Goal: Use online tool/utility: Utilize a website feature to perform a specific function

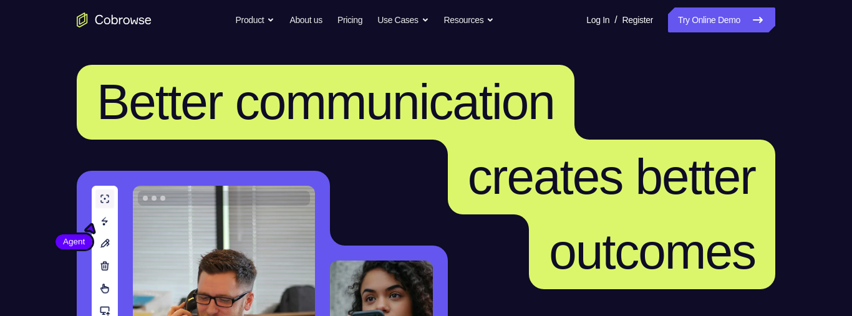
scroll to position [260, 0]
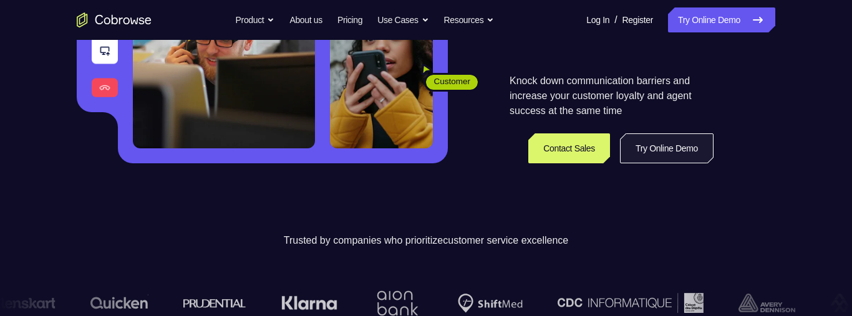
click at [668, 145] on link "Try Online Demo" at bounding box center [667, 149] width 94 height 30
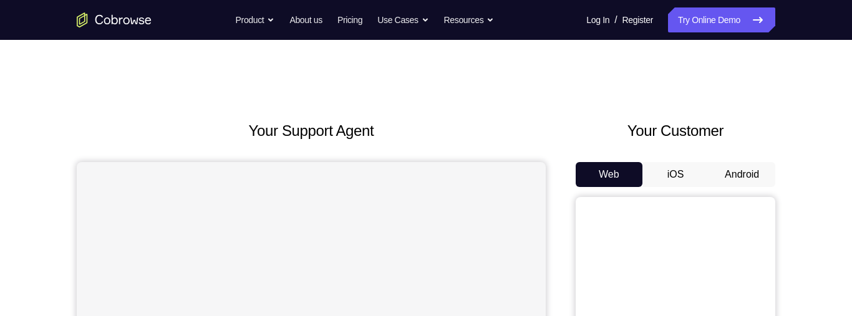
click at [756, 168] on button "Android" at bounding box center [742, 174] width 67 height 25
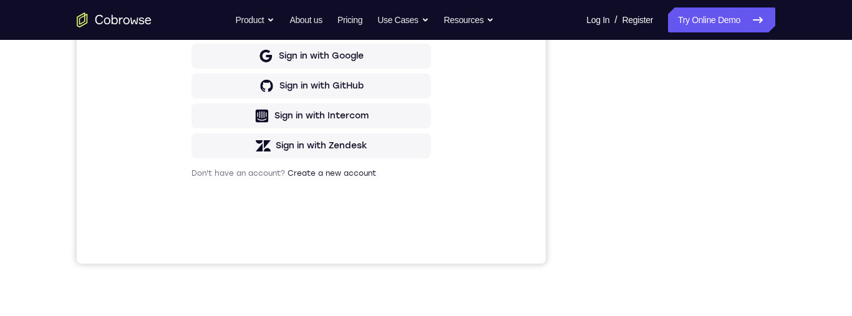
scroll to position [224, 0]
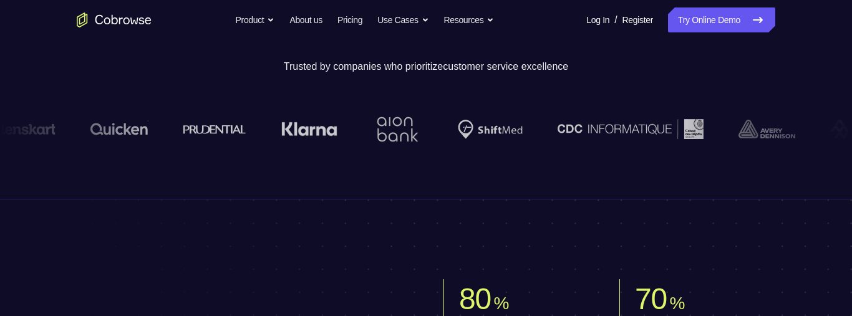
scroll to position [260, 0]
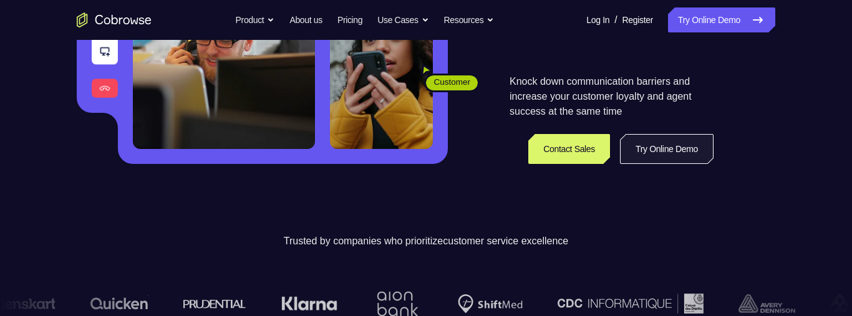
click at [666, 143] on link "Try Online Demo" at bounding box center [667, 149] width 94 height 30
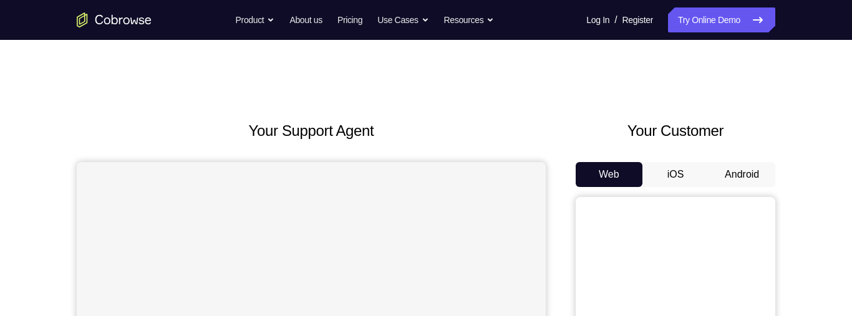
click at [734, 171] on button "Android" at bounding box center [742, 174] width 67 height 25
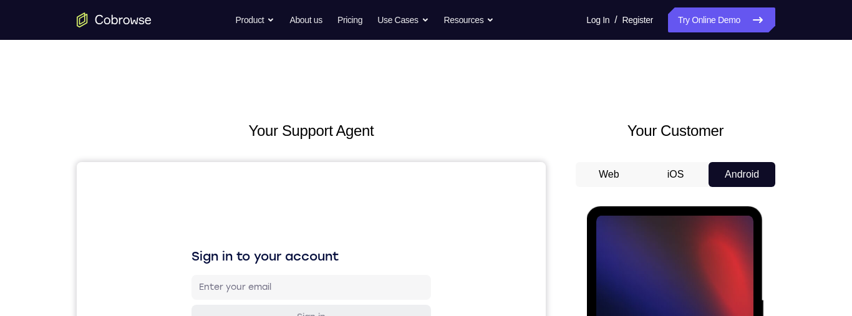
scroll to position [139, 0]
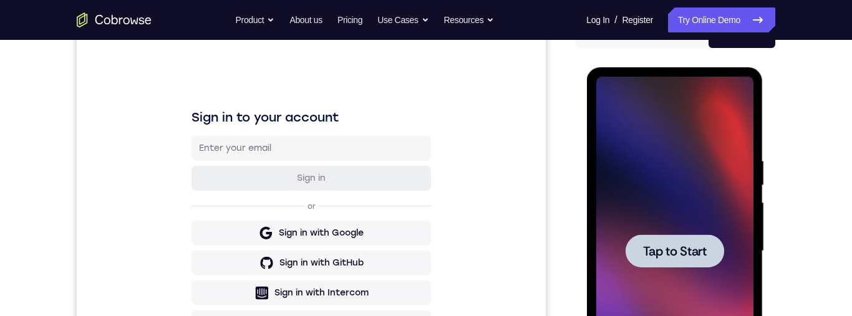
click at [681, 251] on span "Tap to Start" at bounding box center [675, 251] width 64 height 12
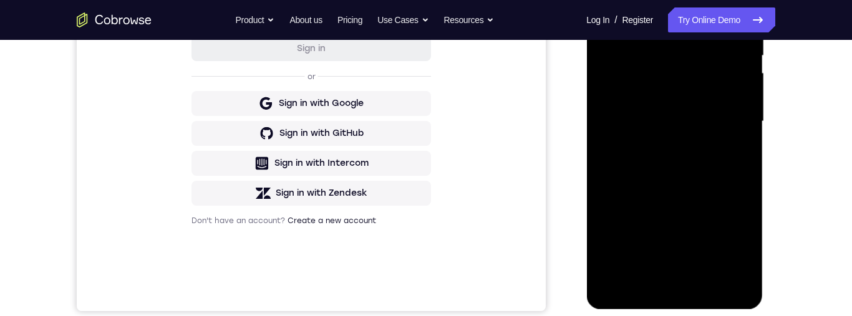
scroll to position [309, 0]
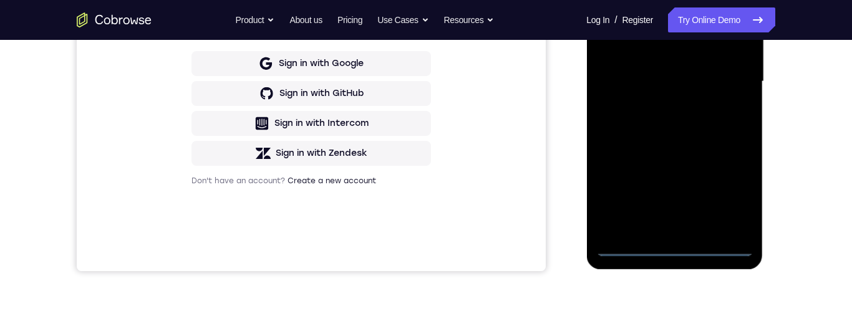
click at [685, 236] on div at bounding box center [674, 81] width 157 height 349
click at [681, 253] on div at bounding box center [674, 81] width 157 height 349
click at [686, 226] on div at bounding box center [674, 81] width 157 height 349
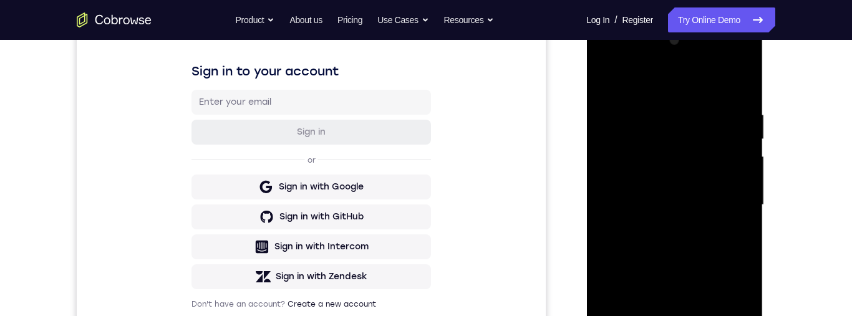
click at [631, 100] on div at bounding box center [674, 205] width 157 height 349
click at [679, 225] on div at bounding box center [674, 205] width 157 height 349
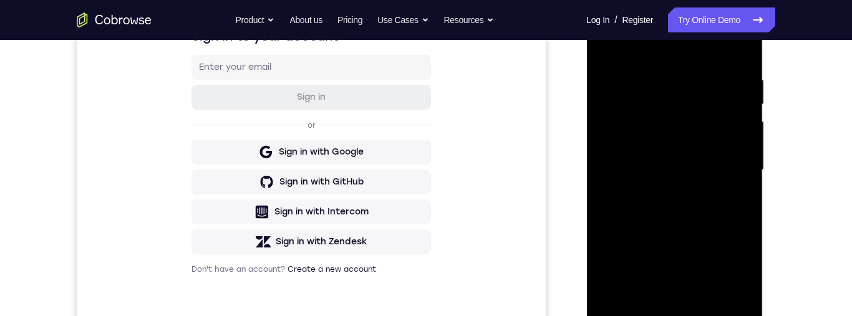
click at [704, 316] on div at bounding box center [674, 170] width 157 height 349
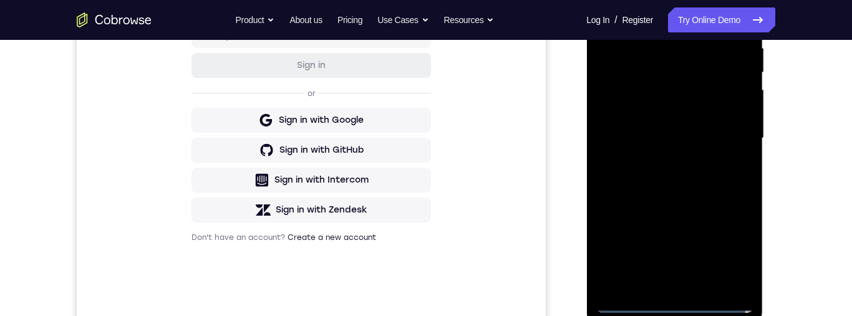
click at [698, 93] on div at bounding box center [674, 138] width 157 height 349
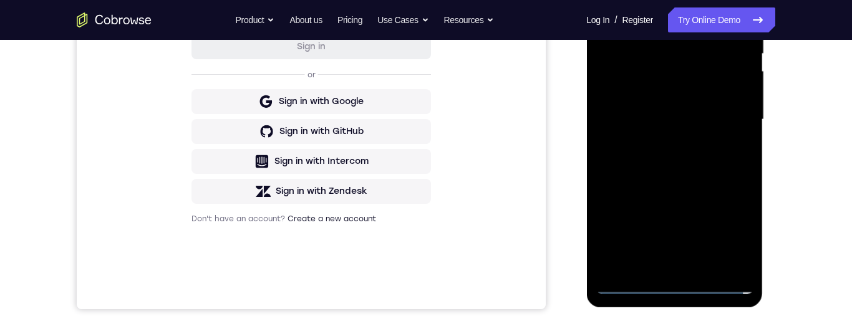
click at [690, 135] on div at bounding box center [674, 119] width 157 height 349
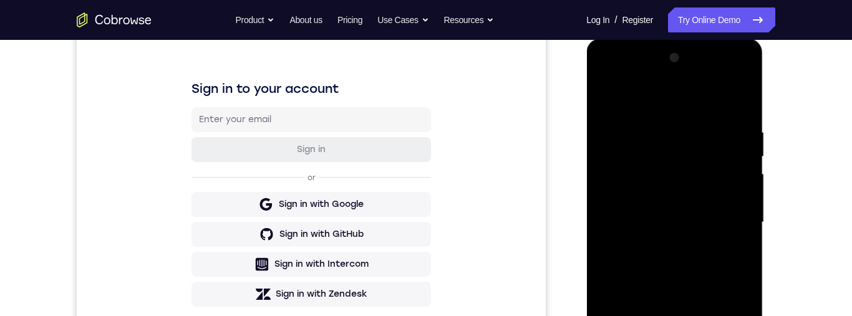
scroll to position [292, 0]
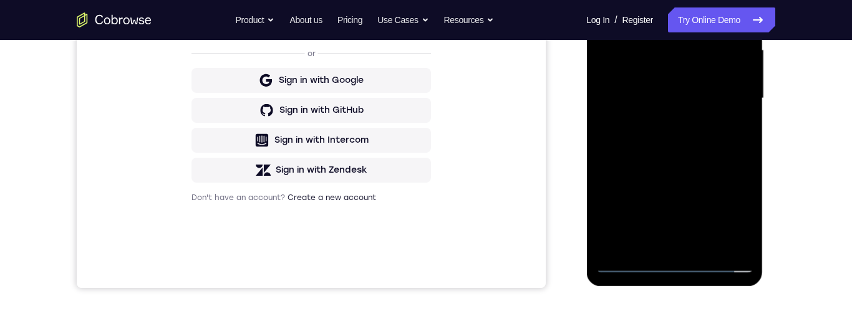
click at [734, 235] on div at bounding box center [674, 98] width 157 height 349
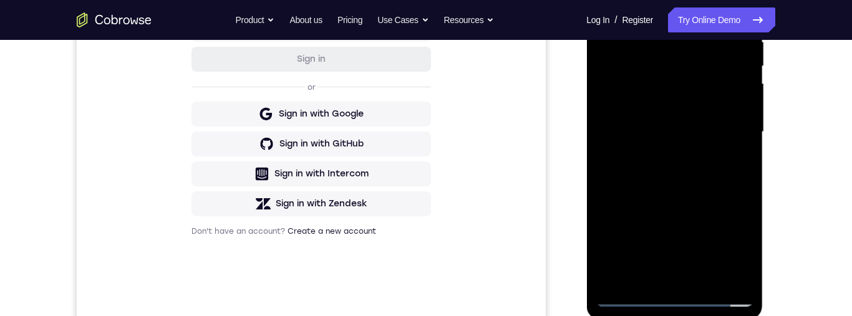
click at [644, 94] on div at bounding box center [674, 132] width 157 height 349
click at [666, 59] on div at bounding box center [674, 132] width 157 height 349
click at [728, 166] on div at bounding box center [674, 132] width 157 height 349
click at [739, 170] on div at bounding box center [674, 132] width 157 height 349
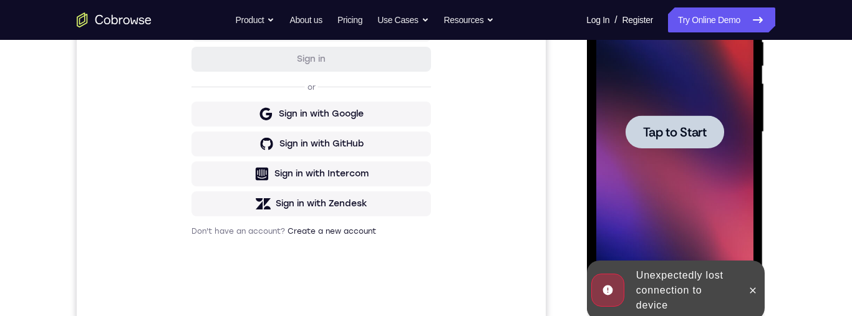
click at [700, 135] on span "Tap to Start" at bounding box center [675, 132] width 64 height 12
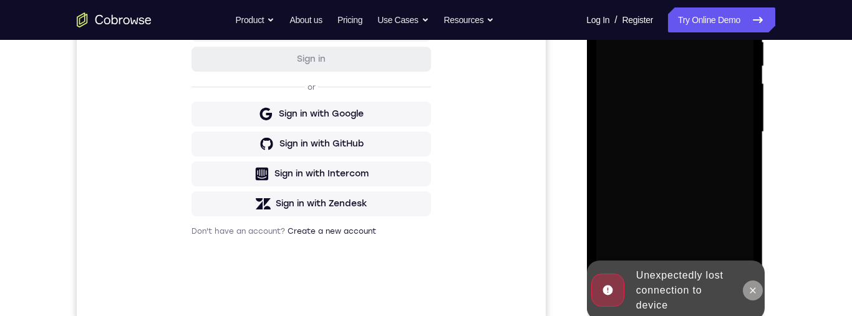
click at [753, 298] on button at bounding box center [752, 291] width 20 height 20
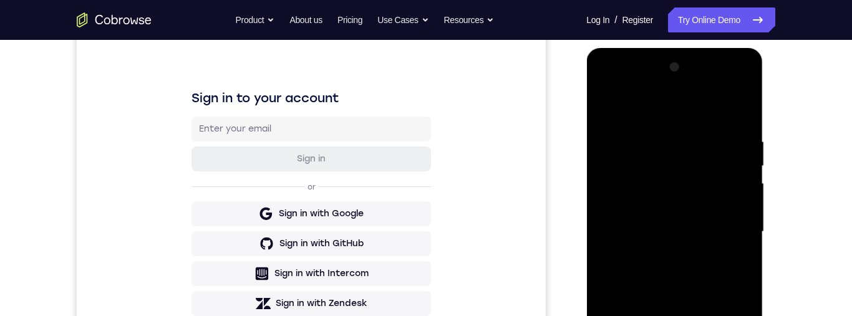
scroll to position [307, 0]
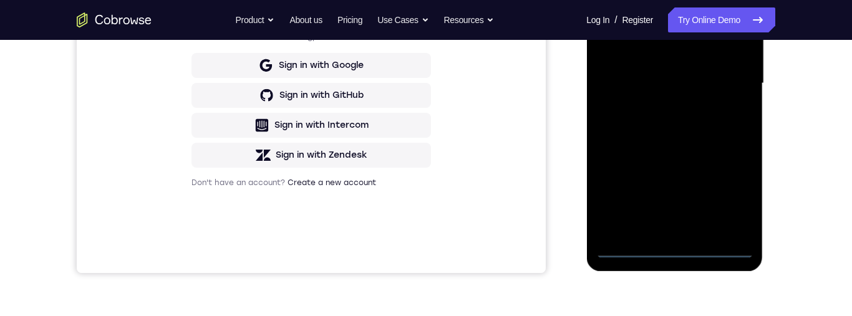
click at [686, 257] on div at bounding box center [674, 83] width 157 height 349
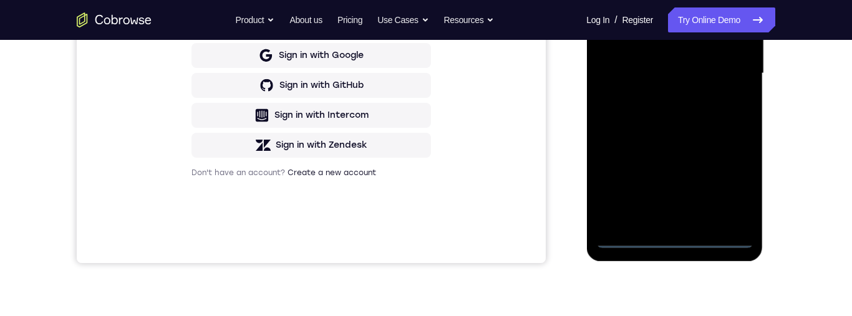
click at [736, 183] on div at bounding box center [674, 73] width 157 height 349
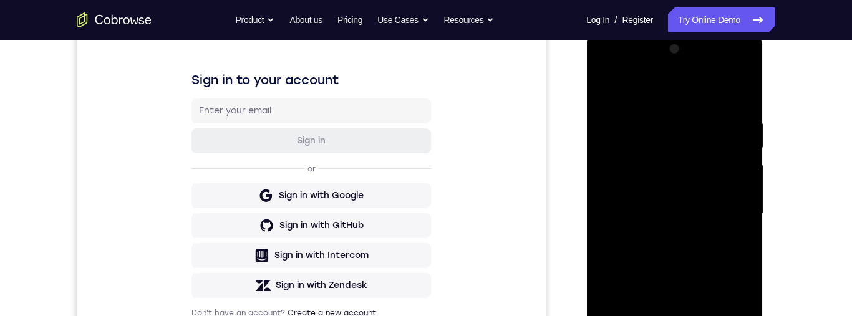
scroll to position [170, 0]
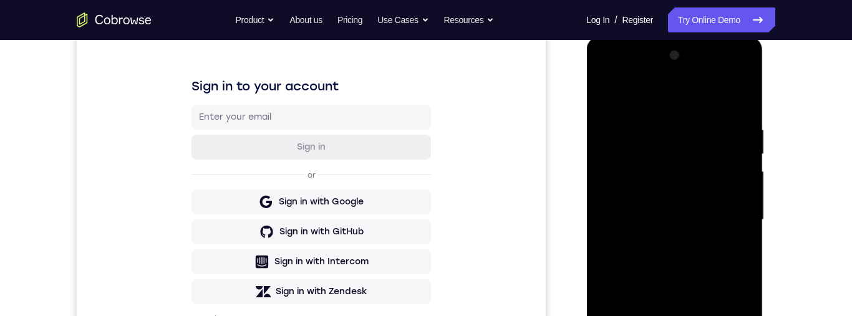
click at [612, 84] on div at bounding box center [674, 220] width 157 height 349
click at [732, 211] on div at bounding box center [674, 220] width 157 height 349
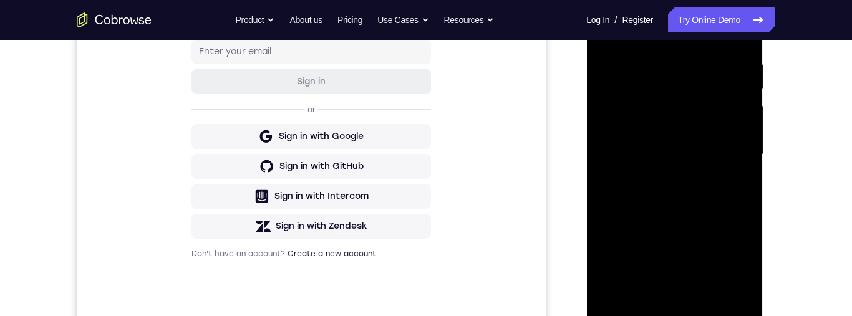
scroll to position [253, 0]
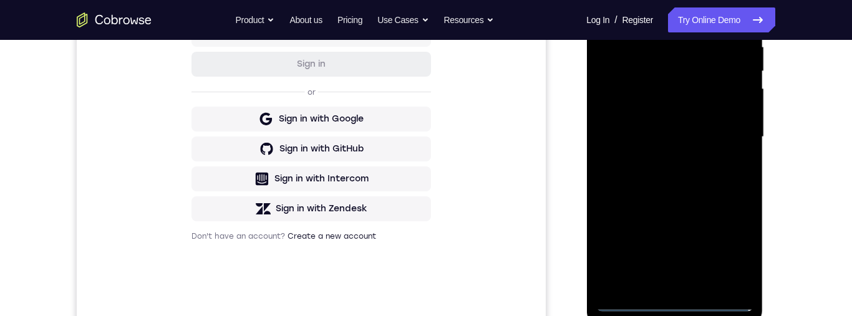
click at [674, 305] on div at bounding box center [674, 137] width 157 height 349
click at [667, 283] on div at bounding box center [674, 137] width 157 height 349
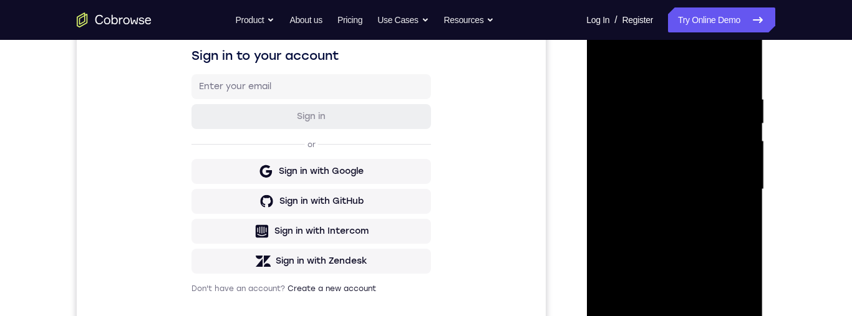
click at [615, 73] on div at bounding box center [674, 189] width 157 height 349
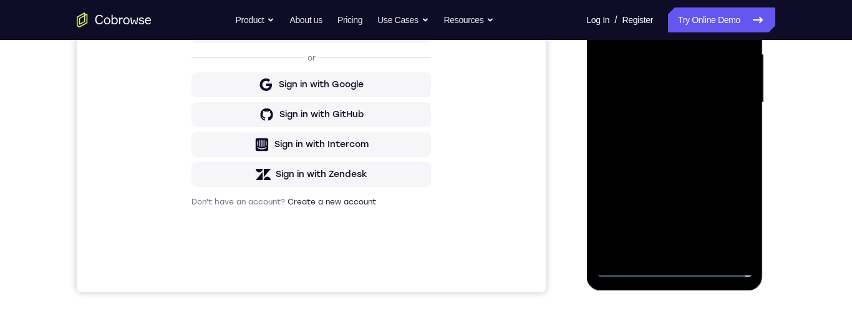
click at [683, 127] on div at bounding box center [674, 102] width 157 height 349
click at [681, 249] on div at bounding box center [674, 102] width 157 height 349
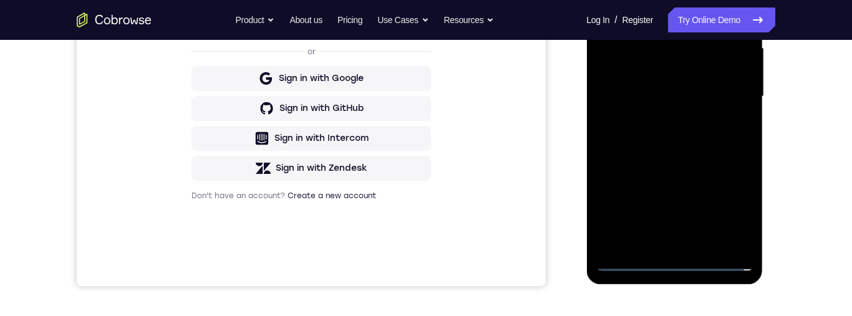
scroll to position [218, 0]
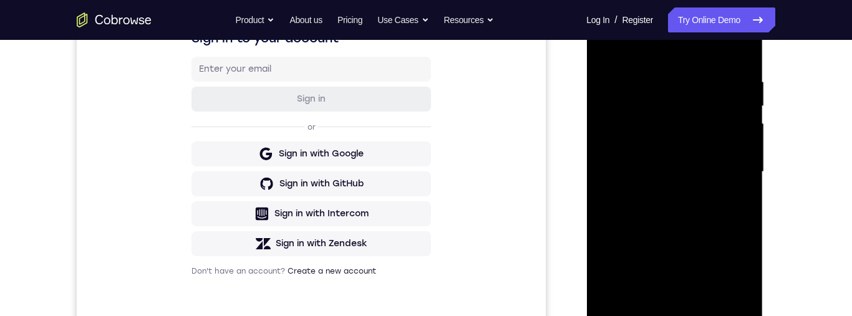
click at [666, 127] on div at bounding box center [674, 172] width 157 height 349
click at [659, 183] on div at bounding box center [674, 172] width 157 height 349
click at [732, 205] on div at bounding box center [674, 172] width 157 height 349
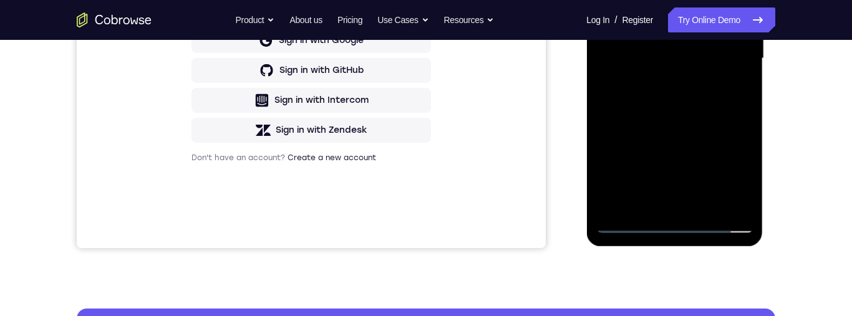
click at [724, 196] on div at bounding box center [674, 58] width 157 height 349
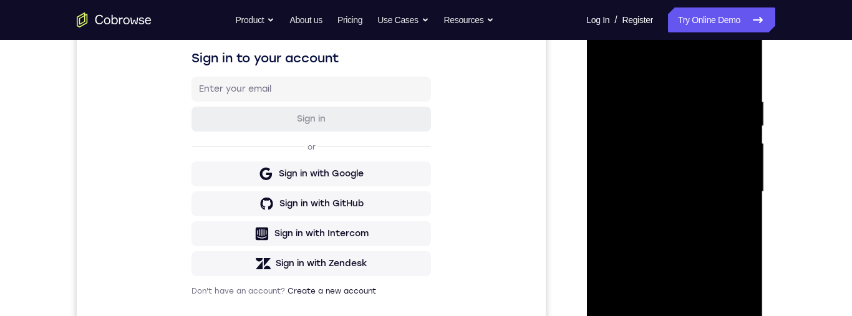
scroll to position [190, 0]
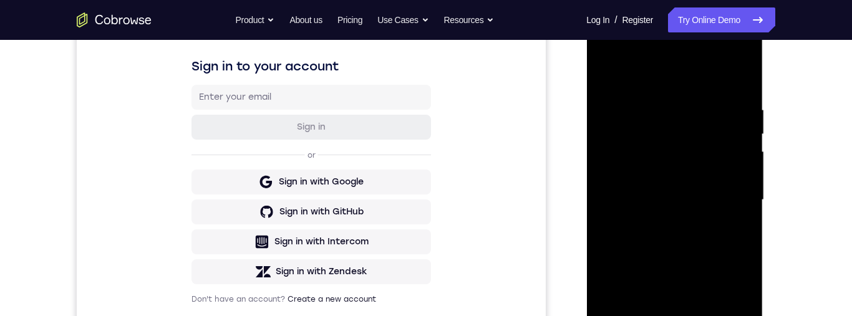
click at [725, 233] on div at bounding box center [674, 200] width 157 height 349
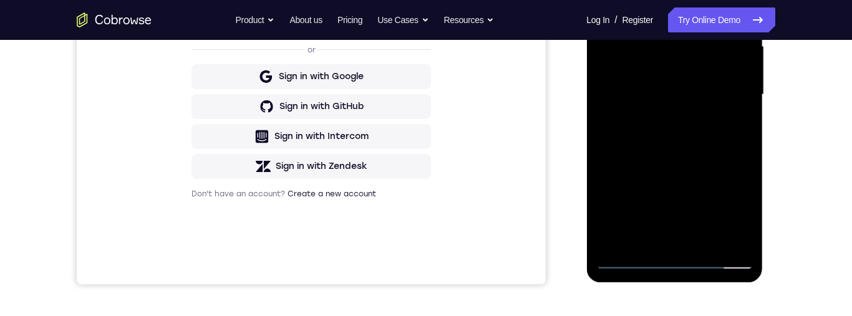
click at [729, 238] on div at bounding box center [674, 94] width 157 height 349
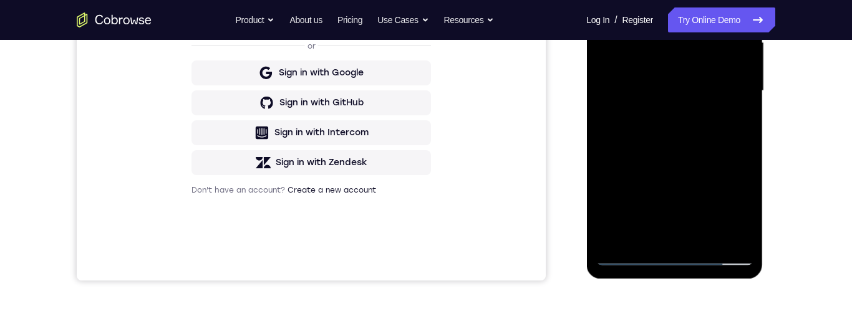
scroll to position [268, 0]
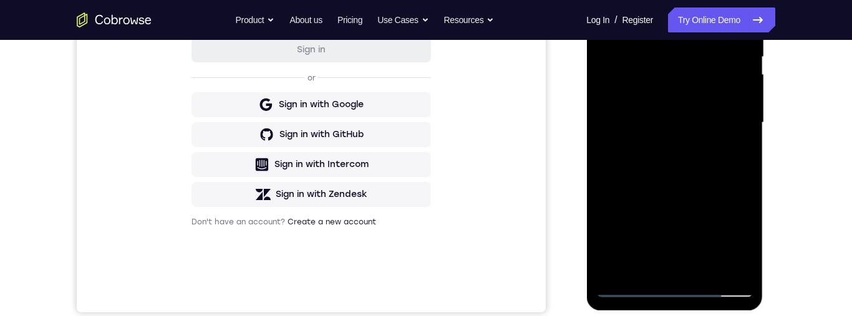
click at [732, 269] on div at bounding box center [674, 122] width 157 height 349
click at [698, 272] on div at bounding box center [674, 123] width 157 height 349
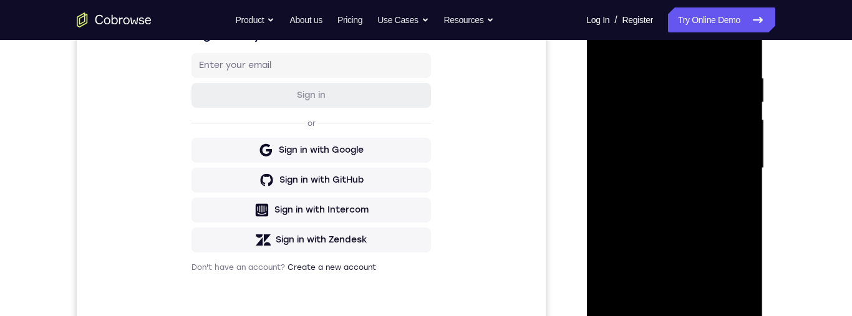
click at [748, 165] on div at bounding box center [674, 168] width 157 height 349
click at [735, 158] on div at bounding box center [674, 168] width 157 height 349
click at [670, 77] on div at bounding box center [674, 168] width 157 height 349
click at [669, 89] on div at bounding box center [674, 168] width 157 height 349
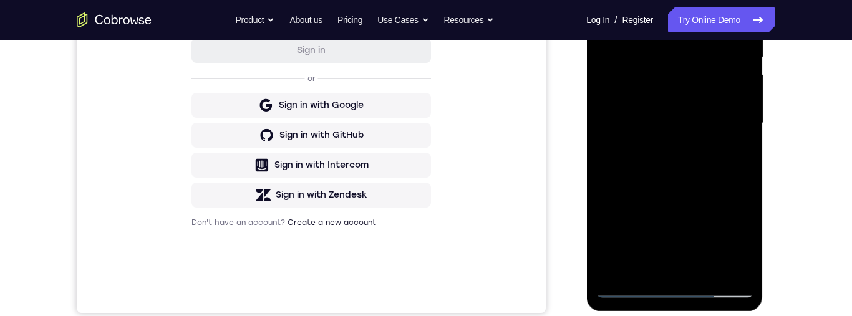
click at [628, 286] on div at bounding box center [674, 123] width 157 height 349
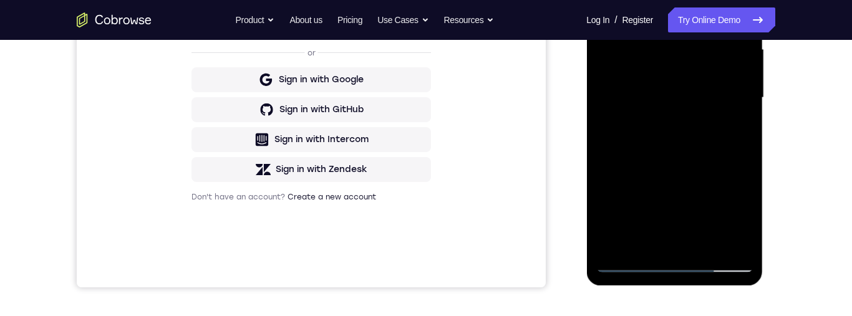
click at [684, 92] on div at bounding box center [674, 97] width 157 height 349
click at [686, 140] on div at bounding box center [674, 97] width 157 height 349
click at [688, 146] on div at bounding box center [674, 97] width 157 height 349
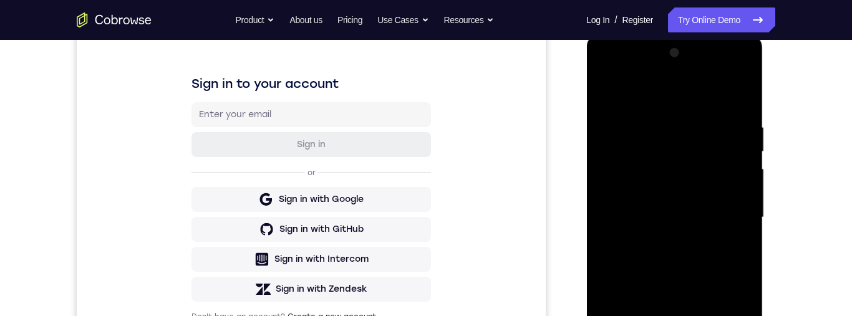
scroll to position [188, 0]
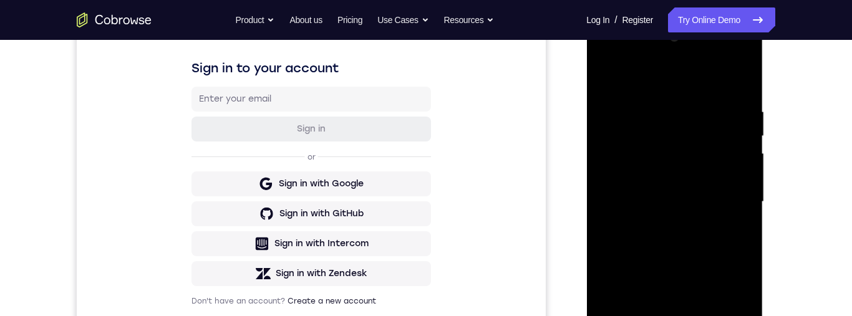
click at [675, 316] on div at bounding box center [674, 201] width 157 height 349
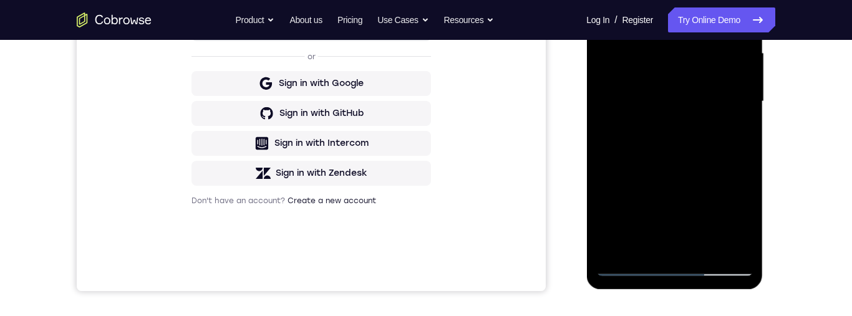
click at [736, 218] on div at bounding box center [674, 101] width 157 height 349
click at [672, 120] on div at bounding box center [674, 101] width 157 height 349
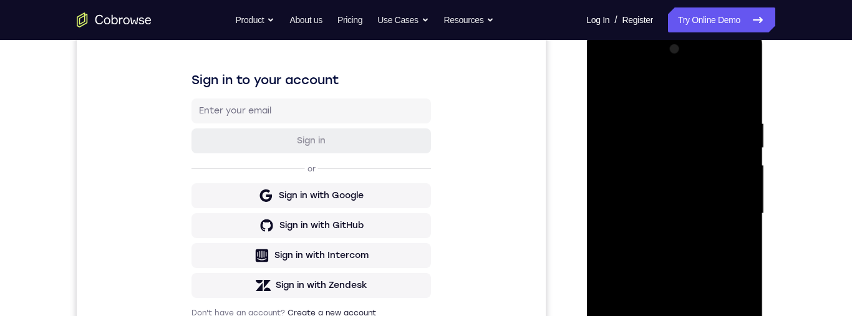
scroll to position [258, 0]
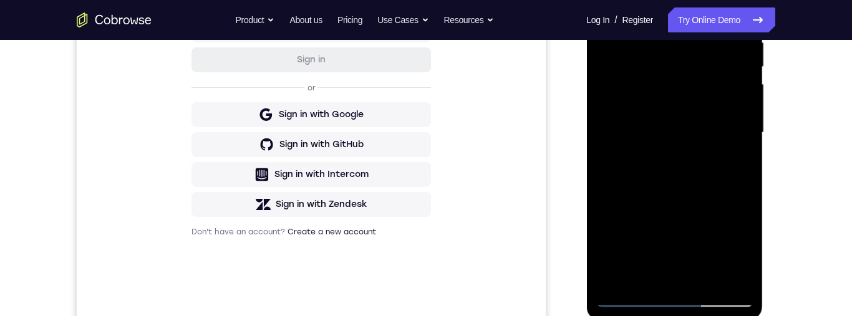
click at [693, 272] on div at bounding box center [674, 132] width 157 height 349
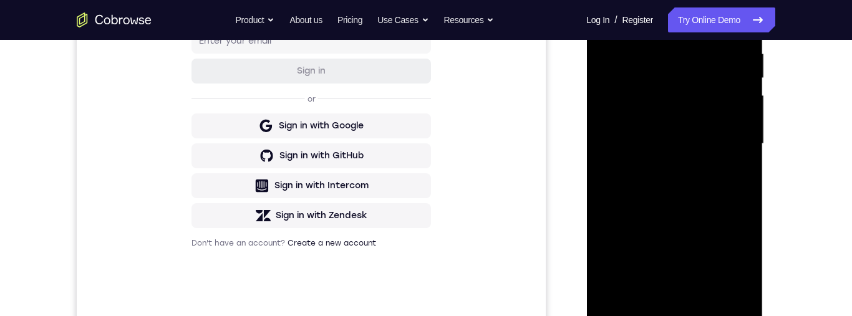
scroll to position [292, 0]
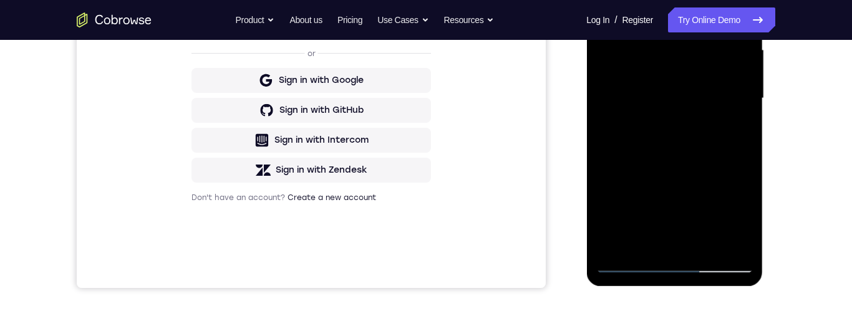
click at [636, 267] on div at bounding box center [674, 98] width 157 height 349
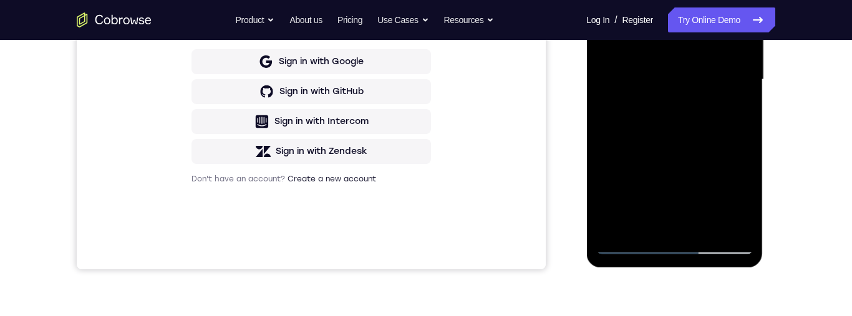
scroll to position [289, 0]
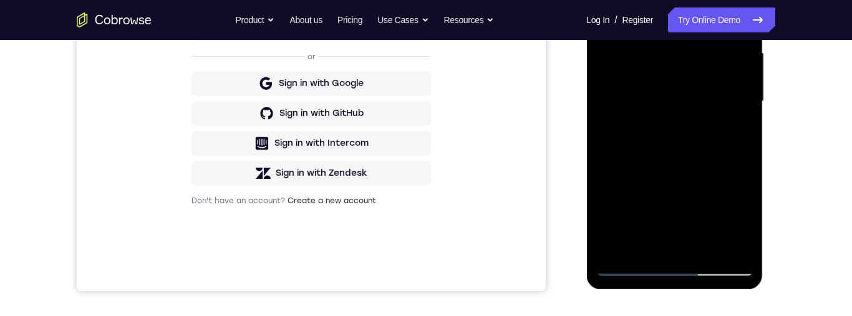
click at [664, 123] on div at bounding box center [674, 101] width 157 height 349
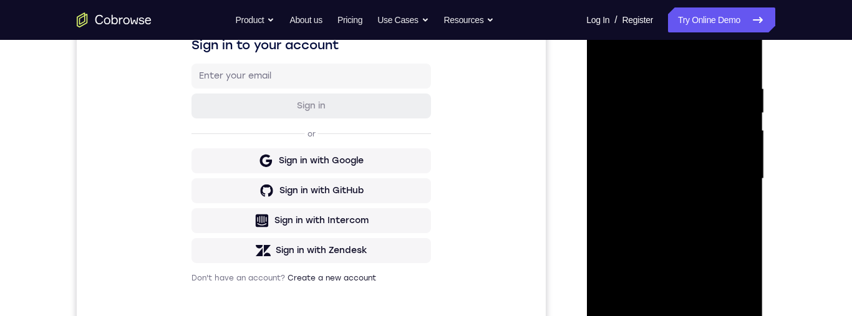
click at [683, 167] on div at bounding box center [674, 178] width 157 height 349
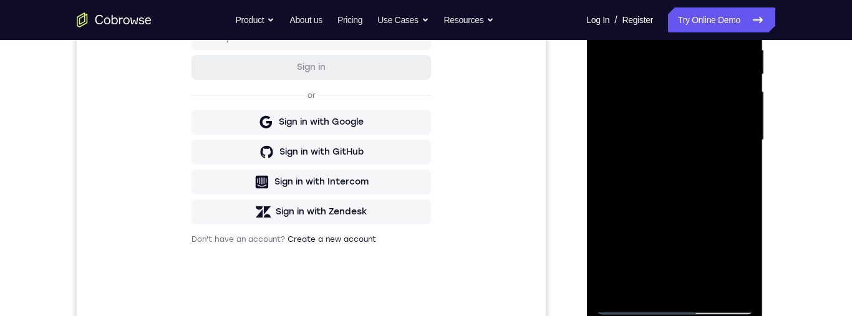
click at [685, 162] on div at bounding box center [674, 140] width 157 height 349
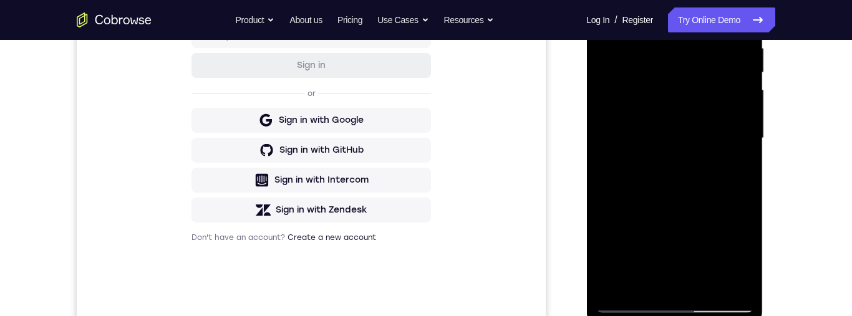
click at [654, 204] on div at bounding box center [674, 138] width 157 height 349
click at [735, 245] on div at bounding box center [674, 138] width 157 height 349
click at [689, 77] on div at bounding box center [674, 138] width 157 height 349
click at [676, 195] on div at bounding box center [674, 138] width 157 height 349
click at [694, 106] on div at bounding box center [674, 138] width 157 height 349
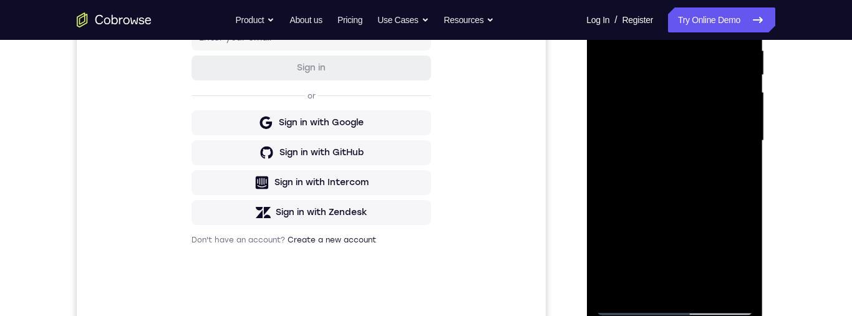
scroll to position [246, 0]
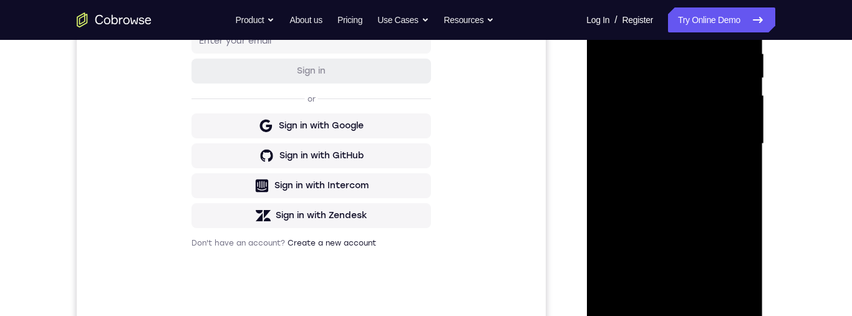
click at [693, 139] on div at bounding box center [674, 143] width 157 height 349
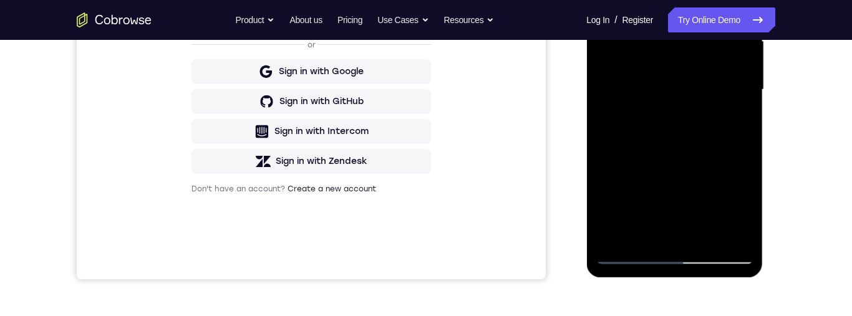
click at [680, 256] on div at bounding box center [674, 89] width 157 height 349
click at [731, 257] on div at bounding box center [674, 89] width 157 height 349
click at [760, 108] on div at bounding box center [674, 92] width 177 height 372
click at [678, 258] on div at bounding box center [674, 89] width 157 height 349
click at [618, 76] on div at bounding box center [674, 89] width 157 height 349
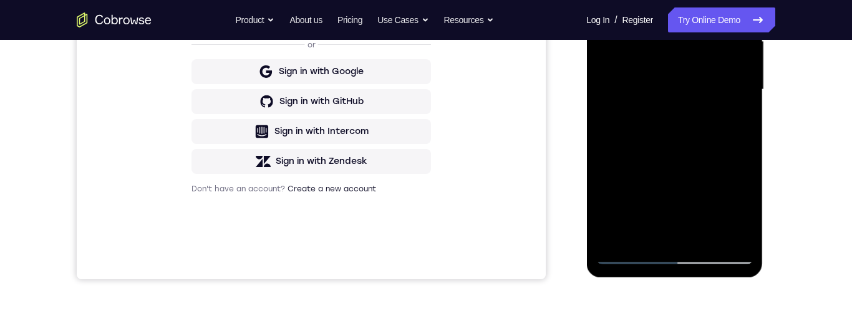
scroll to position [192, 0]
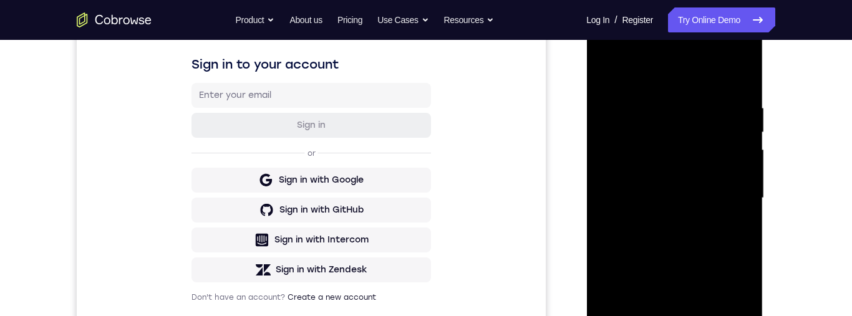
click at [610, 49] on div at bounding box center [674, 198] width 157 height 349
click at [603, 46] on div at bounding box center [674, 199] width 157 height 349
click at [610, 40] on div at bounding box center [674, 199] width 157 height 349
click at [605, 53] on div at bounding box center [674, 199] width 157 height 349
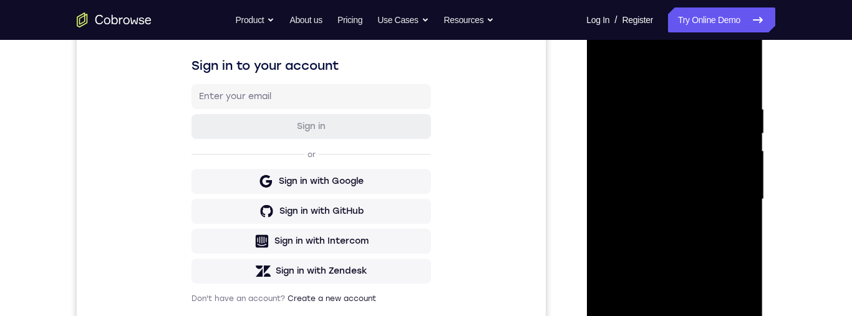
click at [614, 53] on div at bounding box center [674, 199] width 157 height 349
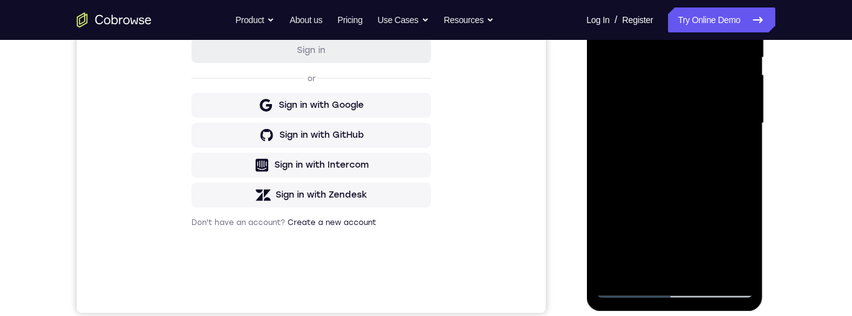
click at [637, 286] on div at bounding box center [674, 123] width 157 height 349
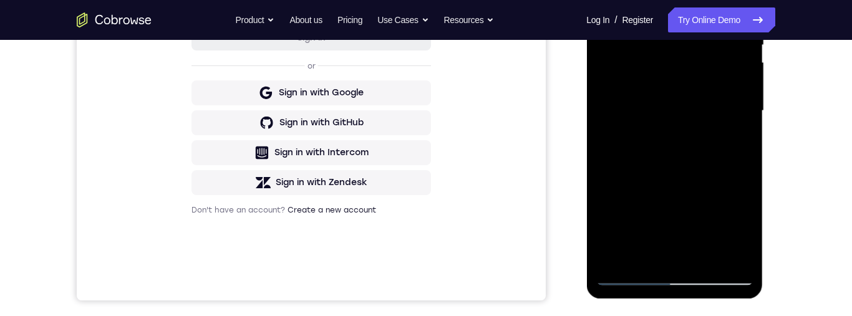
click at [635, 272] on div at bounding box center [674, 110] width 157 height 349
click at [642, 281] on div at bounding box center [674, 110] width 157 height 349
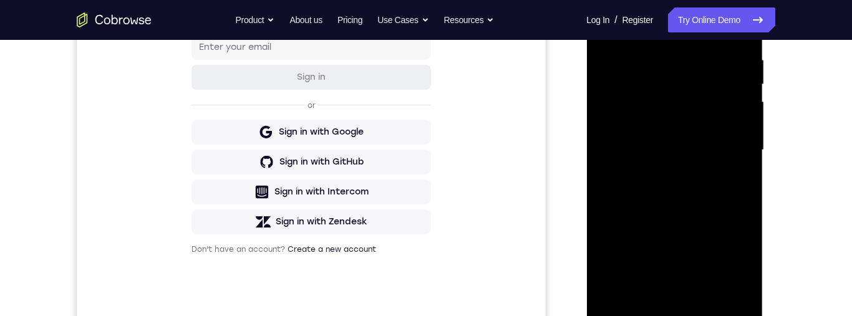
click at [677, 92] on div at bounding box center [674, 150] width 157 height 349
click at [673, 73] on div at bounding box center [674, 150] width 157 height 349
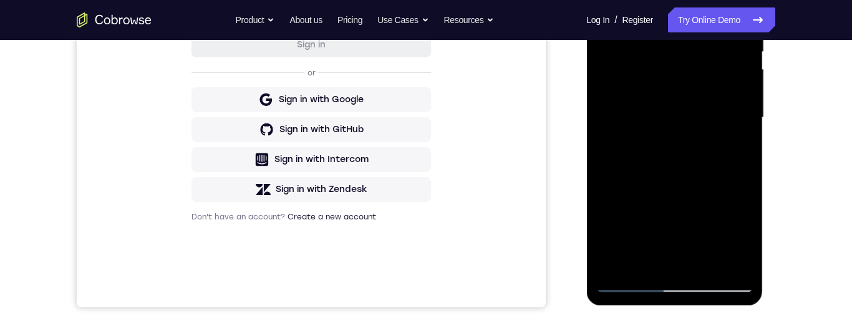
click at [682, 116] on div at bounding box center [674, 117] width 157 height 349
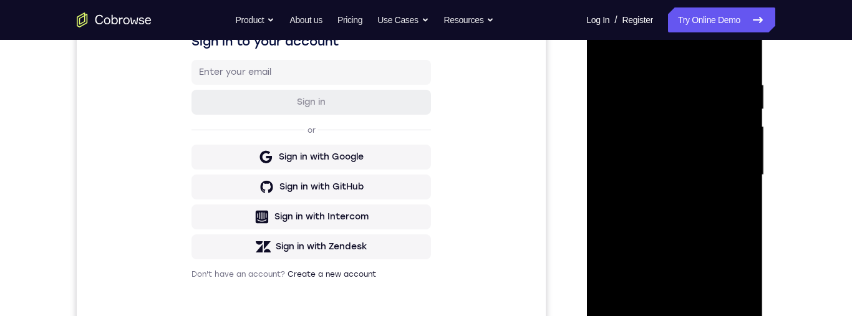
scroll to position [195, 0]
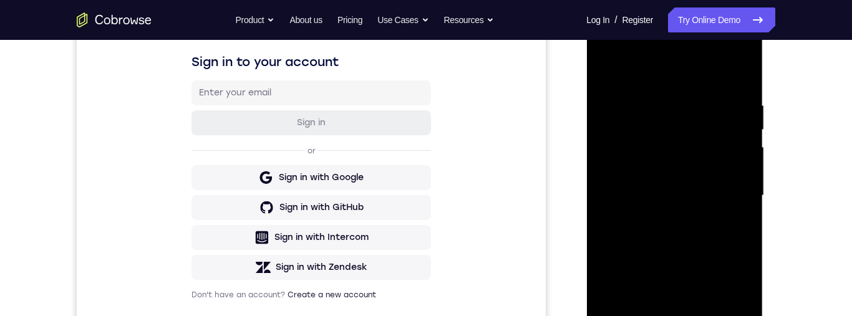
click at [701, 253] on div at bounding box center [674, 195] width 157 height 349
click at [680, 220] on div at bounding box center [674, 195] width 157 height 349
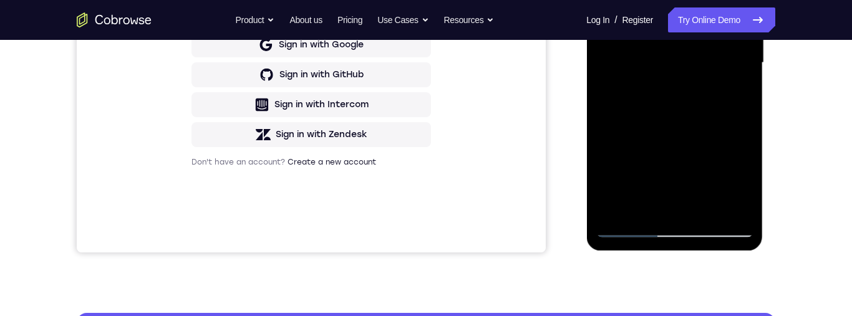
scroll to position [328, 0]
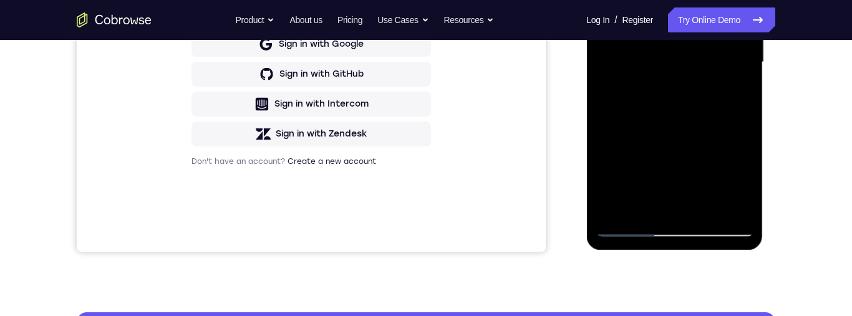
click at [713, 207] on div at bounding box center [674, 62] width 157 height 349
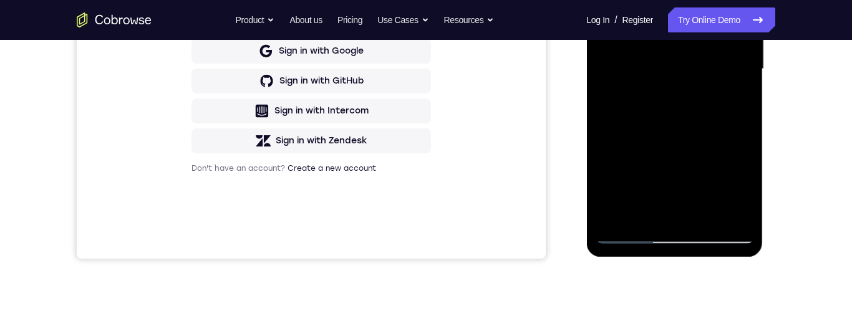
click at [703, 134] on div at bounding box center [674, 69] width 157 height 349
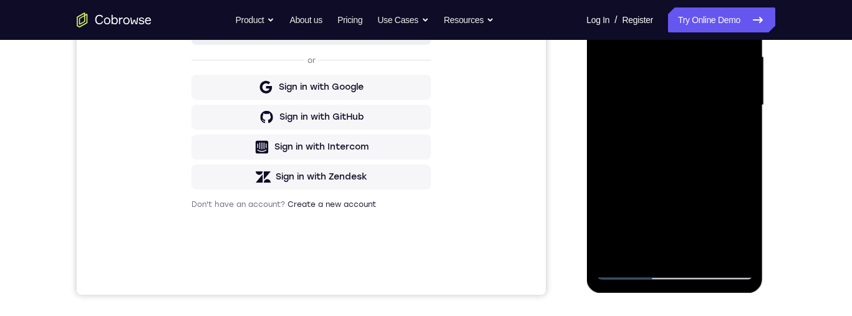
scroll to position [304, 0]
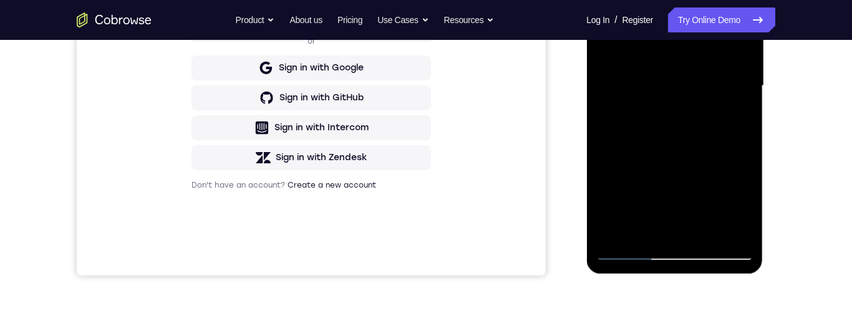
click at [681, 205] on div at bounding box center [674, 85] width 157 height 349
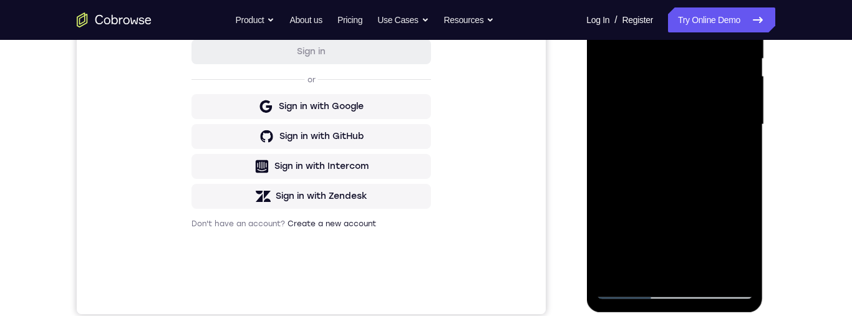
scroll to position [265, 0]
click at [638, 281] on div at bounding box center [674, 125] width 157 height 349
click at [644, 262] on div at bounding box center [674, 125] width 157 height 349
click at [744, 250] on div at bounding box center [674, 125] width 157 height 349
click at [733, 159] on div at bounding box center [674, 125] width 157 height 349
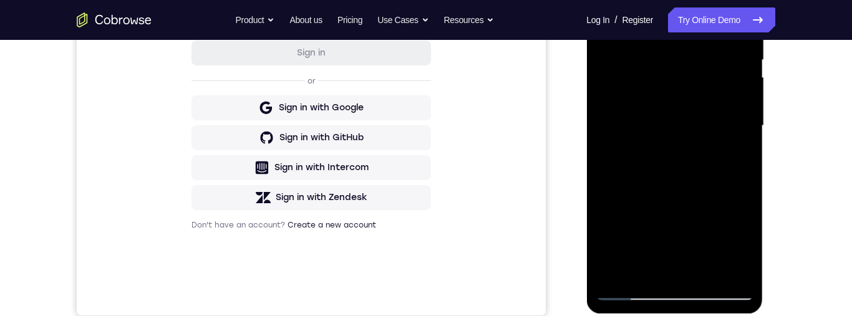
scroll to position [197, 0]
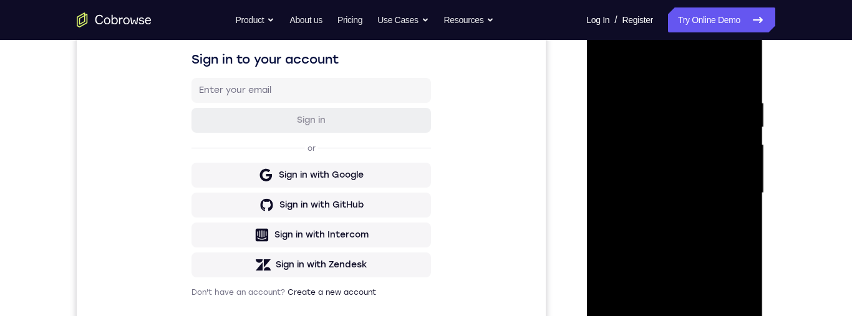
click at [613, 59] on div at bounding box center [674, 193] width 157 height 349
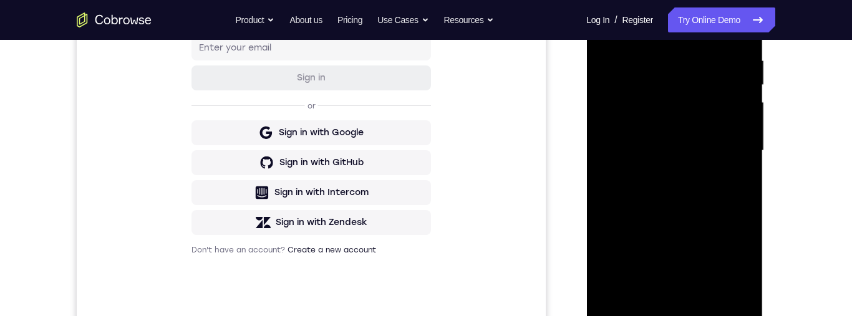
click at [669, 184] on div at bounding box center [674, 150] width 157 height 349
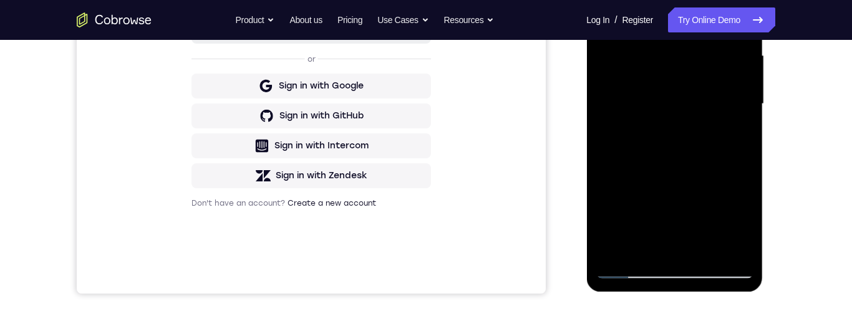
scroll to position [291, 0]
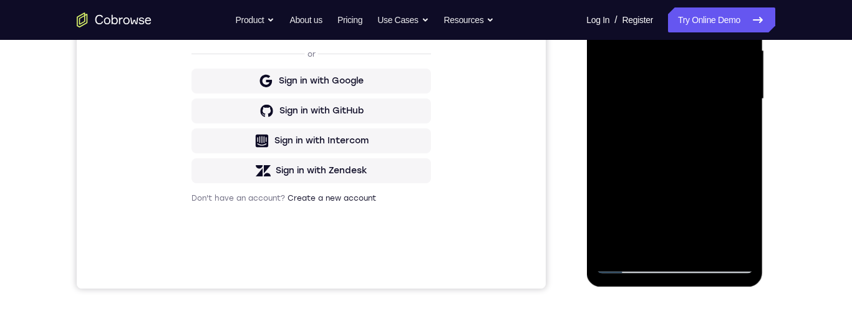
click at [651, 243] on div at bounding box center [674, 99] width 157 height 349
click at [651, 130] on div at bounding box center [674, 99] width 157 height 349
click at [746, 220] on div at bounding box center [674, 99] width 157 height 349
click at [745, 222] on div at bounding box center [674, 99] width 157 height 349
click at [743, 219] on div at bounding box center [674, 99] width 157 height 349
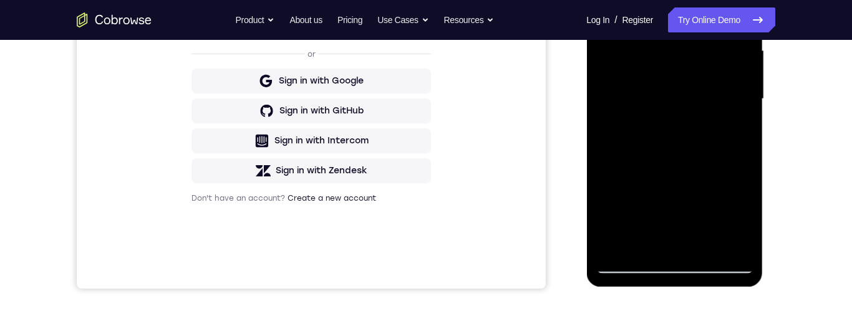
click at [740, 224] on div at bounding box center [674, 99] width 157 height 349
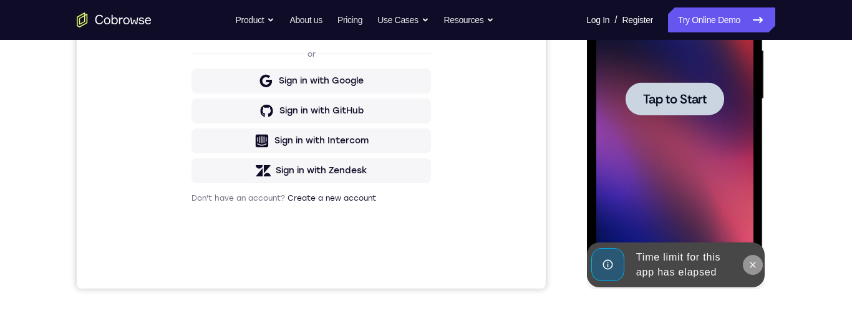
click at [761, 260] on button at bounding box center [752, 265] width 20 height 20
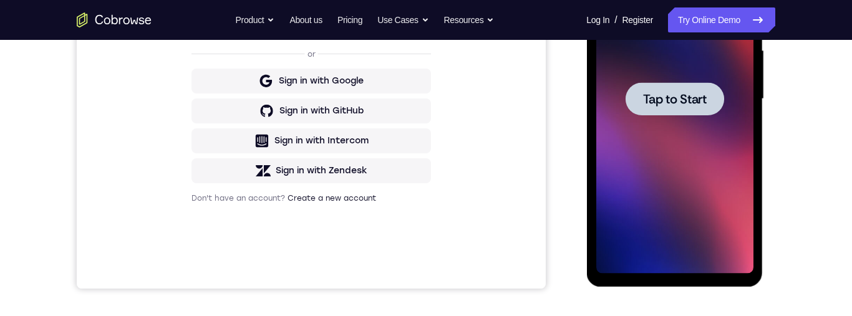
click at [668, 94] on span "Tap to Start" at bounding box center [675, 99] width 64 height 12
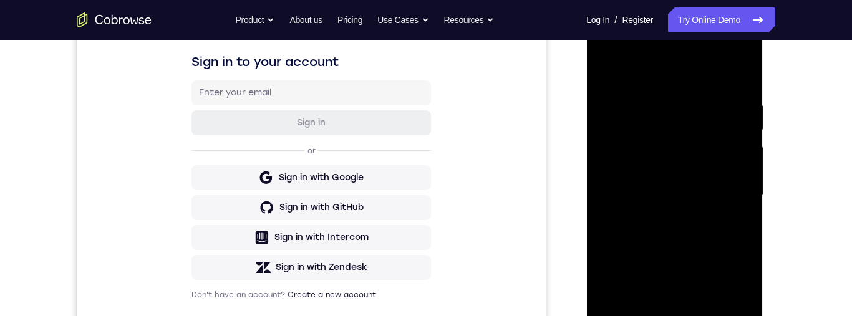
scroll to position [293, 0]
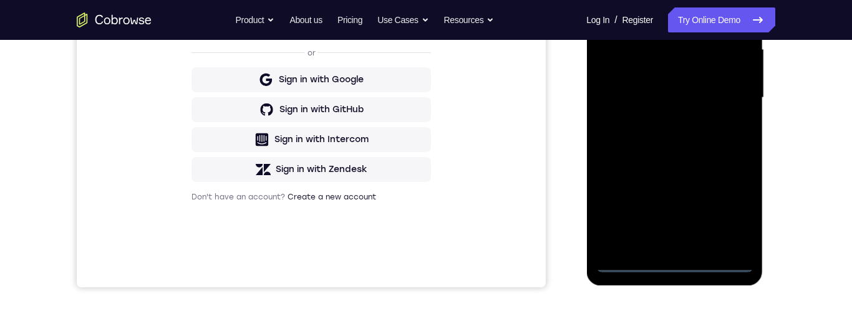
click at [677, 266] on div at bounding box center [674, 97] width 157 height 349
click at [678, 266] on div at bounding box center [674, 97] width 157 height 349
click at [732, 211] on div at bounding box center [674, 97] width 157 height 349
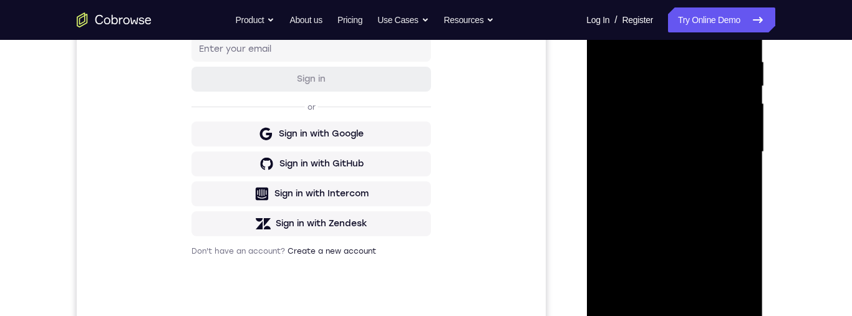
scroll to position [228, 0]
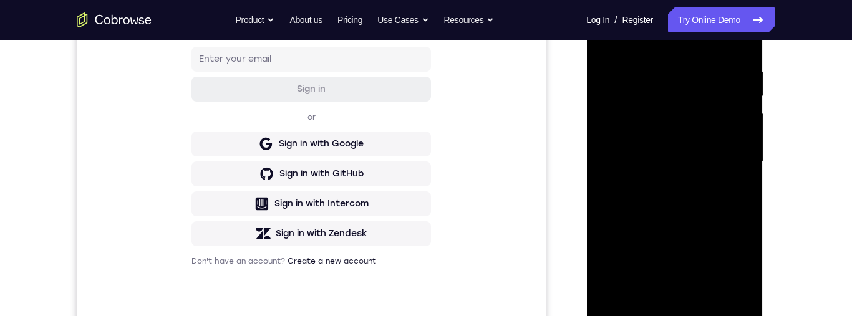
click at [615, 10] on div at bounding box center [674, 162] width 157 height 349
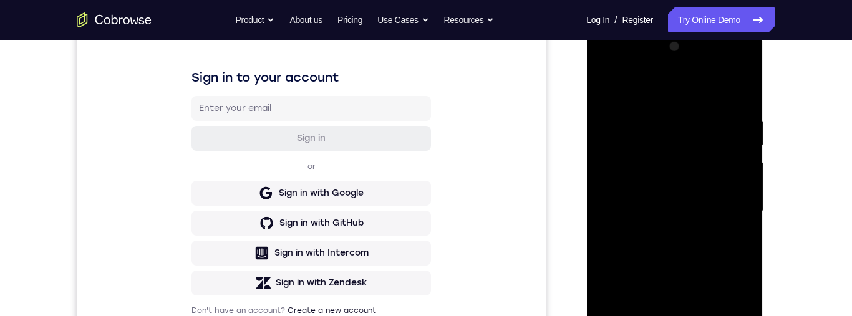
click at [732, 208] on div at bounding box center [674, 211] width 157 height 349
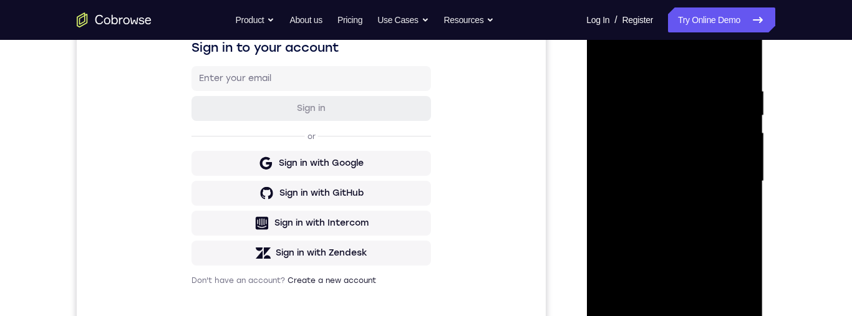
scroll to position [210, 0]
click at [663, 207] on div at bounding box center [674, 180] width 157 height 349
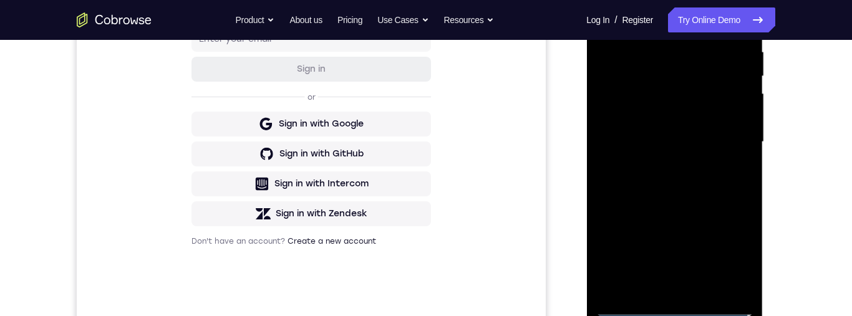
scroll to position [235, 0]
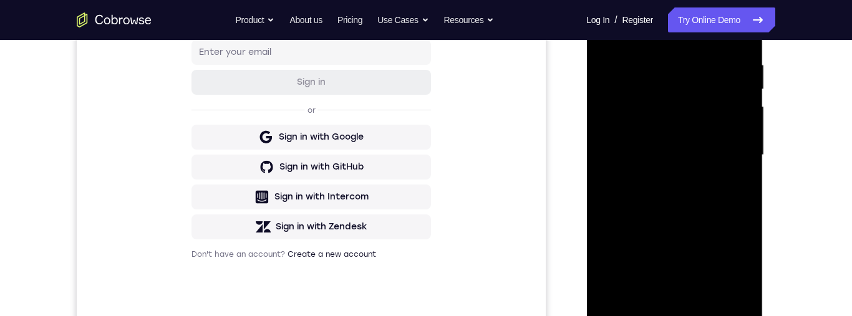
click at [696, 151] on div at bounding box center [674, 155] width 157 height 349
click at [697, 124] on div at bounding box center [674, 155] width 157 height 349
click at [736, 132] on div at bounding box center [674, 155] width 157 height 349
click at [701, 158] on div at bounding box center [674, 155] width 157 height 349
click at [692, 213] on div at bounding box center [674, 155] width 157 height 349
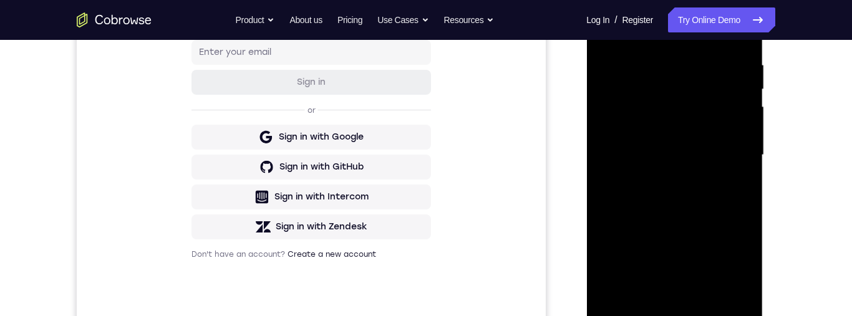
click at [696, 200] on div at bounding box center [674, 155] width 157 height 349
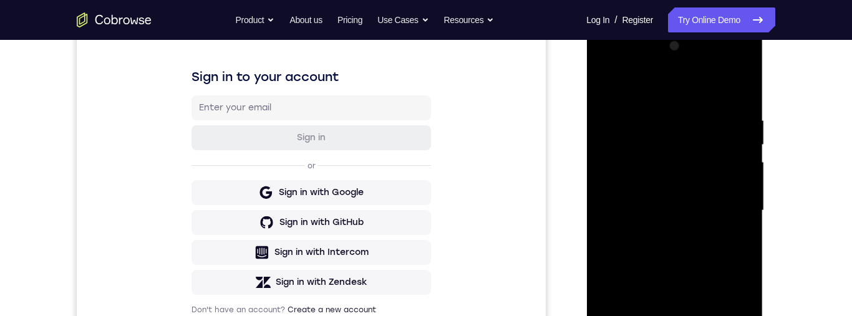
scroll to position [178, 0]
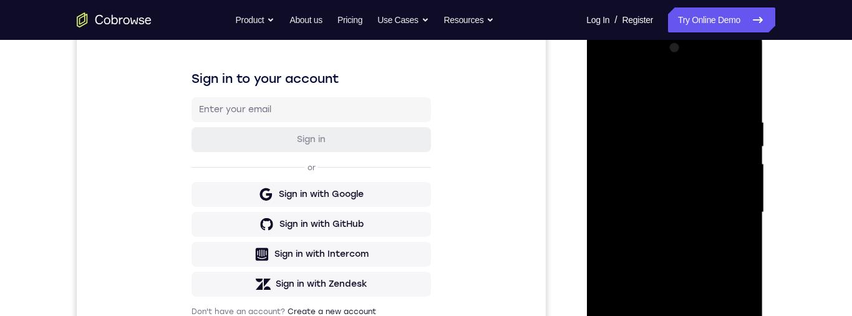
click at [684, 261] on div at bounding box center [674, 212] width 157 height 349
click at [663, 203] on div at bounding box center [674, 212] width 157 height 349
click at [701, 216] on div at bounding box center [674, 212] width 157 height 349
click at [703, 265] on div at bounding box center [674, 212] width 157 height 349
click at [713, 254] on div at bounding box center [674, 212] width 157 height 349
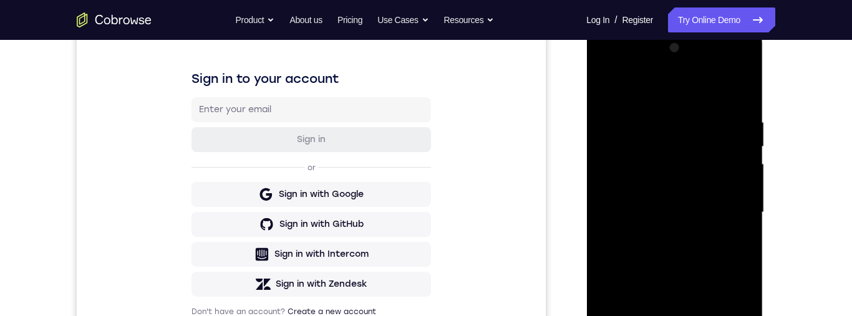
click at [699, 254] on div at bounding box center [674, 212] width 157 height 349
click at [704, 257] on div at bounding box center [674, 212] width 157 height 349
click at [709, 260] on div at bounding box center [674, 212] width 157 height 349
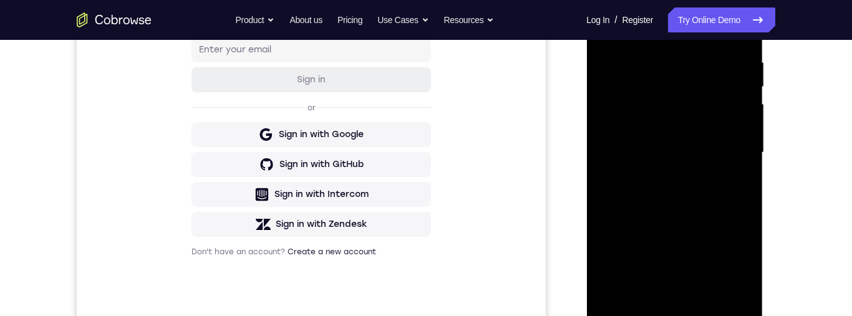
scroll to position [305, 0]
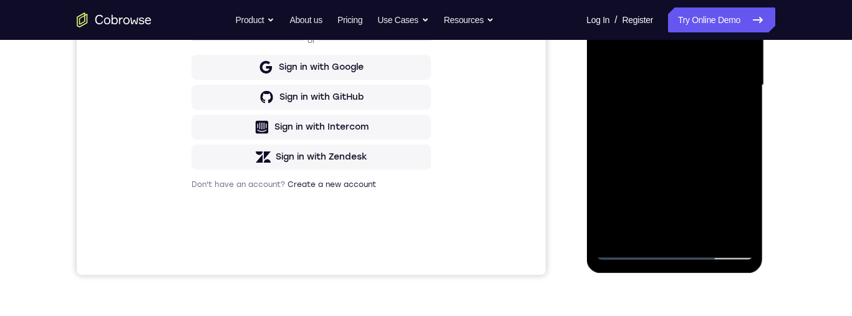
click at [679, 128] on div at bounding box center [674, 85] width 157 height 349
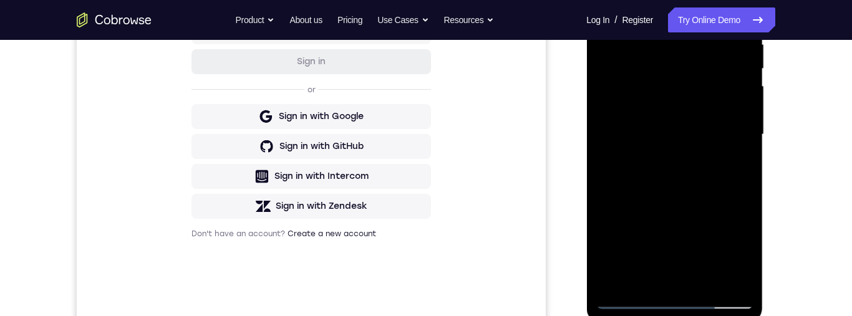
scroll to position [299, 0]
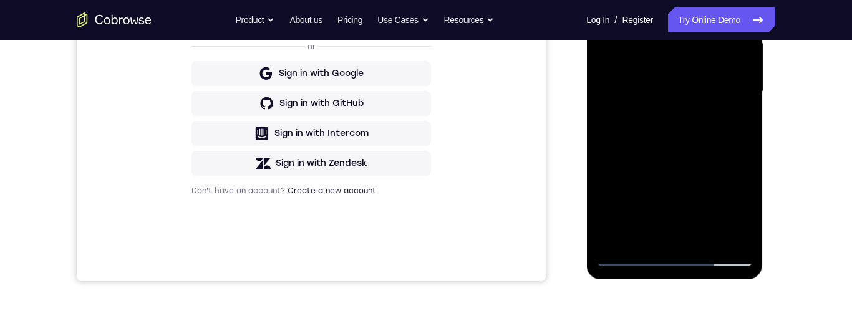
click at [688, 260] on div at bounding box center [674, 91] width 157 height 349
click at [679, 239] on div at bounding box center [674, 91] width 157 height 349
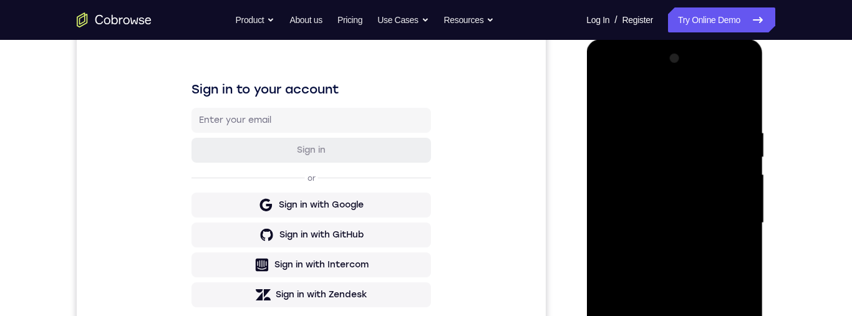
click at [630, 130] on div at bounding box center [674, 223] width 157 height 349
click at [819, 193] on div "Your Support Agent Your Customer Web iOS Android Next Steps We’d be happy to gi…" at bounding box center [426, 284] width 799 height 823
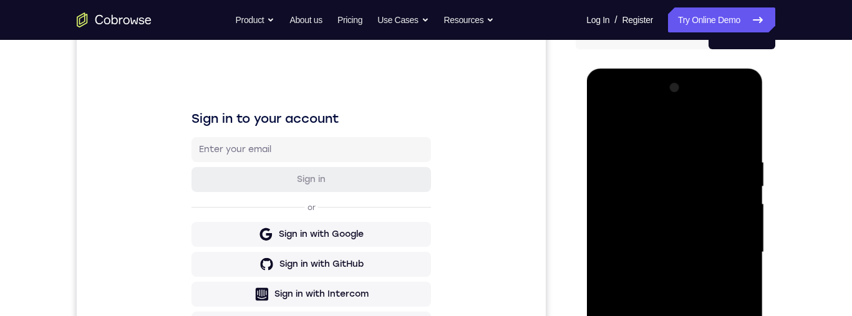
click at [684, 262] on div at bounding box center [674, 252] width 157 height 349
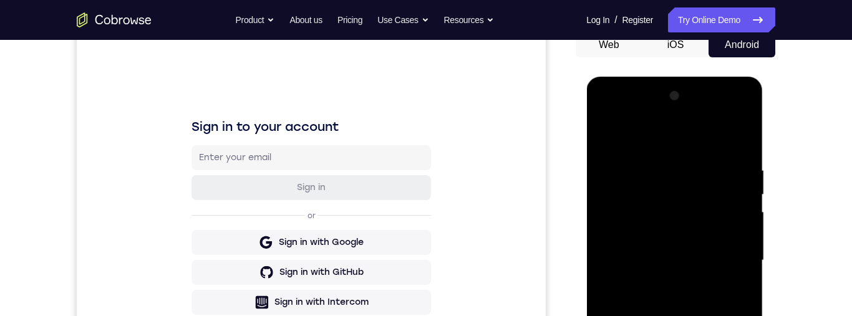
click at [696, 285] on div at bounding box center [674, 260] width 157 height 349
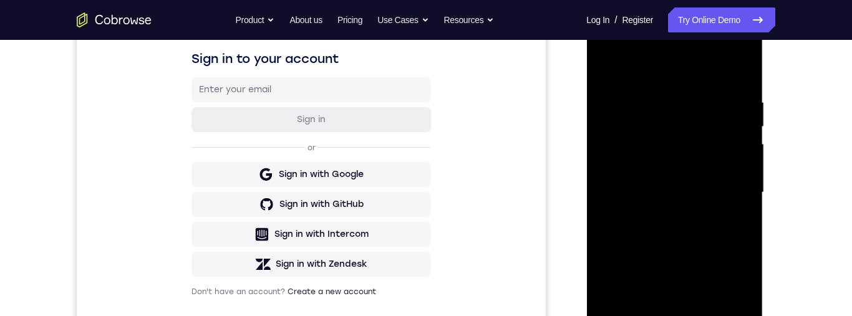
scroll to position [245, 0]
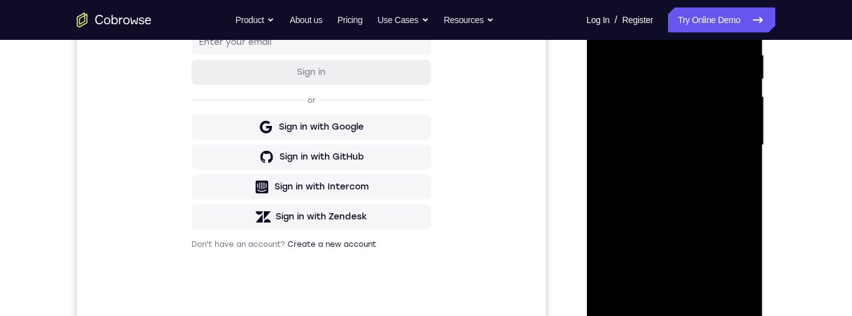
click at [677, 293] on div at bounding box center [674, 145] width 157 height 349
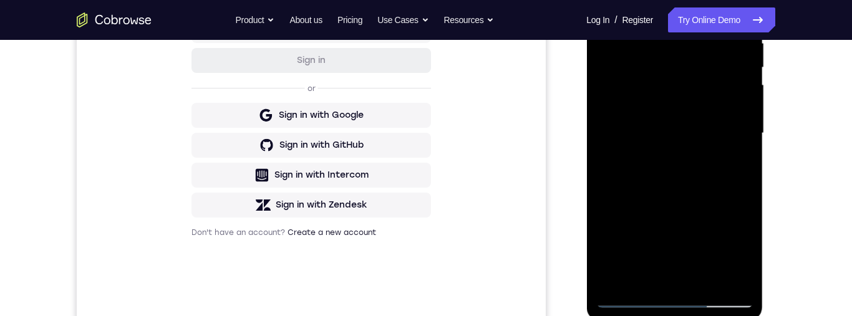
click at [676, 88] on div at bounding box center [674, 133] width 157 height 349
click at [681, 150] on div at bounding box center [674, 133] width 157 height 349
click at [671, 147] on div at bounding box center [674, 133] width 157 height 349
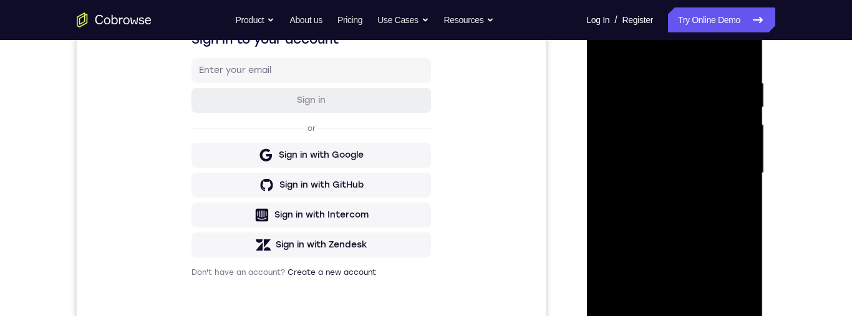
click at [679, 227] on div at bounding box center [674, 173] width 157 height 349
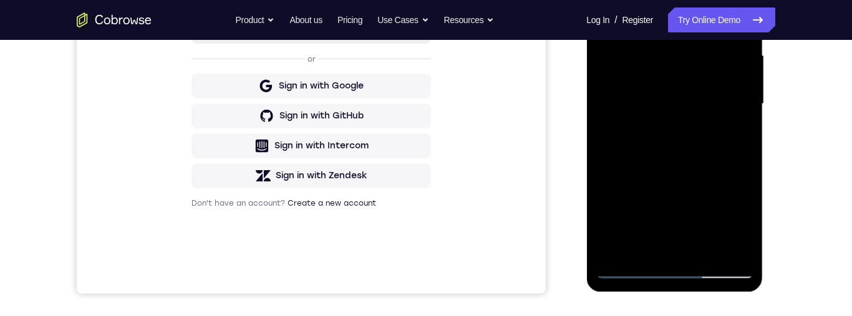
scroll to position [246, 0]
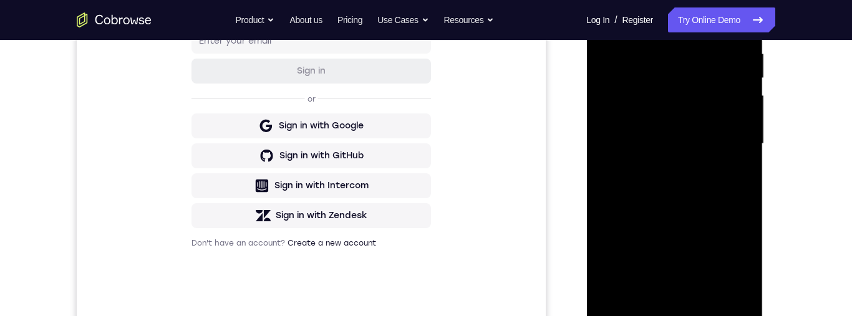
click at [731, 286] on div at bounding box center [674, 143] width 157 height 349
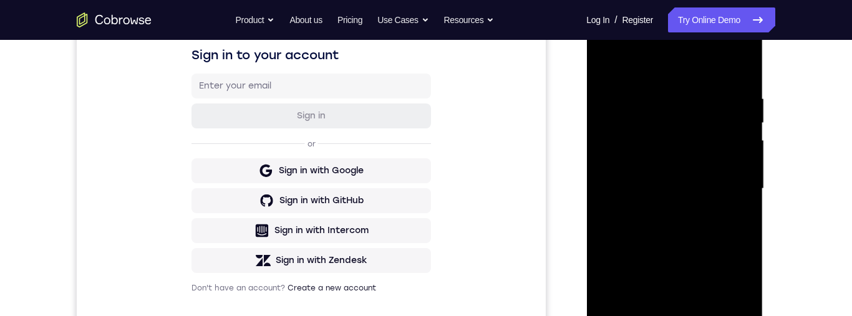
click at [726, 214] on div at bounding box center [674, 188] width 157 height 349
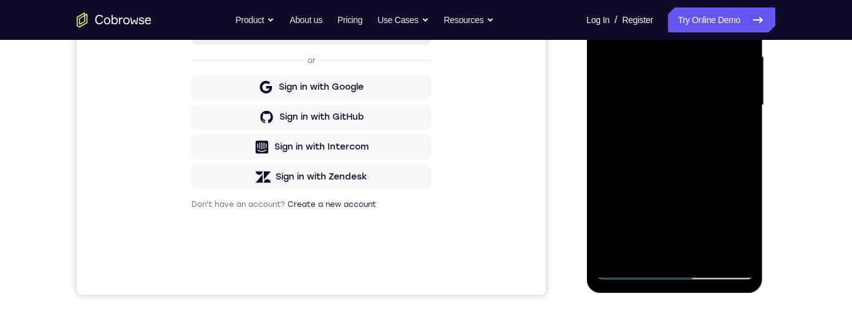
click at [729, 245] on div at bounding box center [674, 105] width 157 height 349
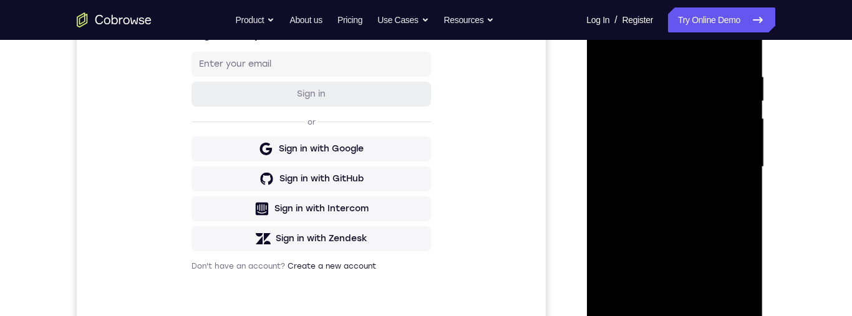
scroll to position [221, 0]
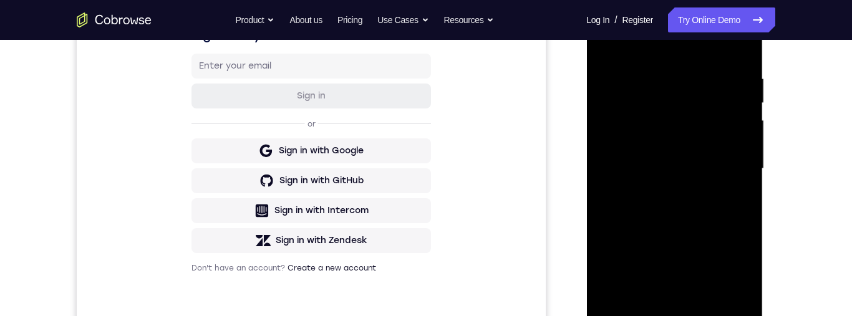
click at [540, 239] on div "Sign in to your account Sign in or Sign in with Google Sign in with GitHub Sign…" at bounding box center [311, 150] width 469 height 418
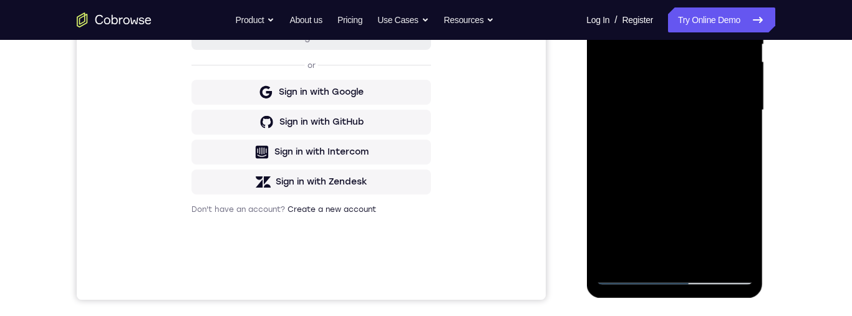
click at [728, 246] on div at bounding box center [674, 110] width 157 height 349
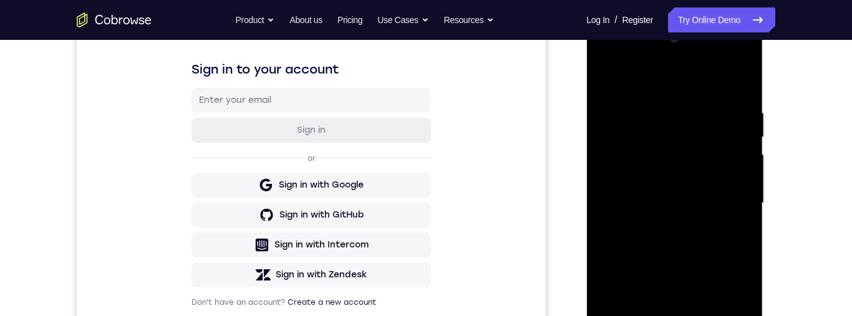
scroll to position [268, 0]
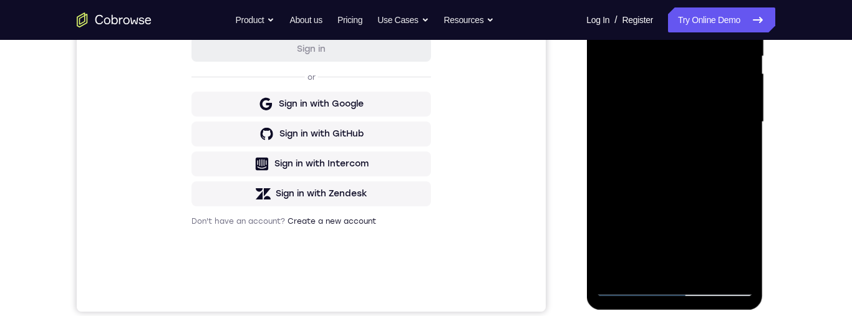
click at [691, 76] on div at bounding box center [674, 122] width 157 height 349
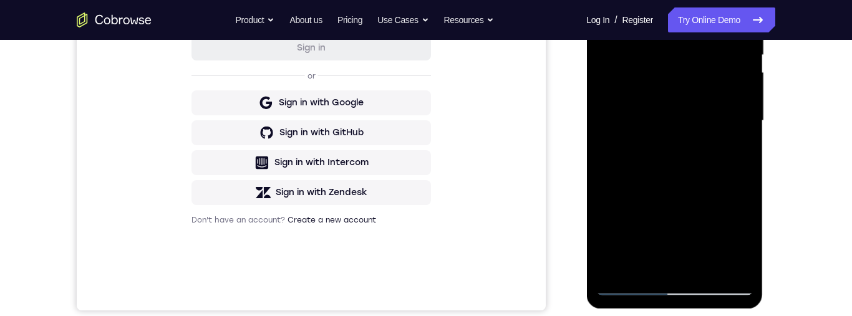
click at [744, 262] on div at bounding box center [674, 120] width 157 height 349
click at [732, 266] on div at bounding box center [674, 120] width 157 height 349
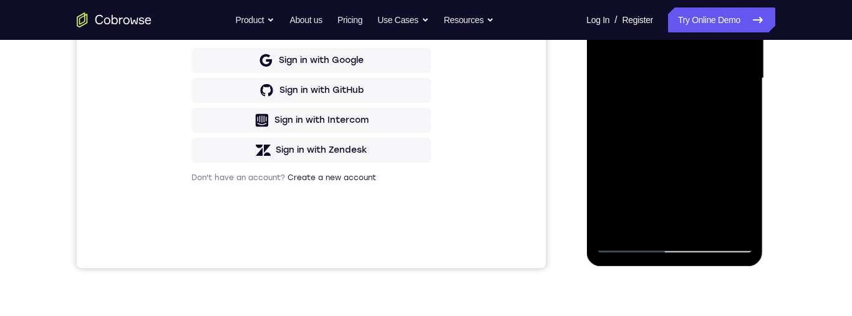
click at [741, 218] on div at bounding box center [674, 78] width 157 height 349
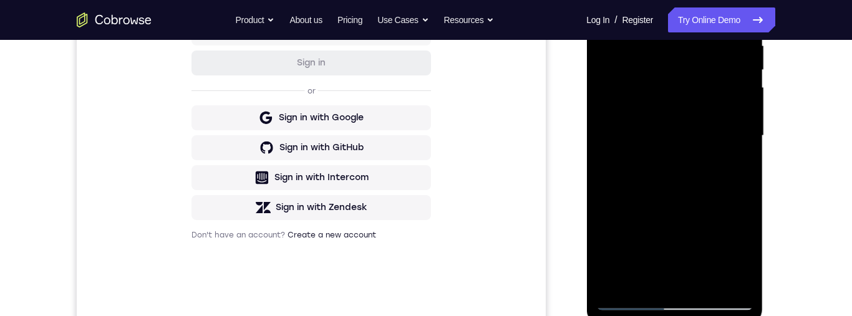
click at [699, 280] on div at bounding box center [674, 135] width 157 height 349
click at [742, 122] on div at bounding box center [674, 135] width 157 height 349
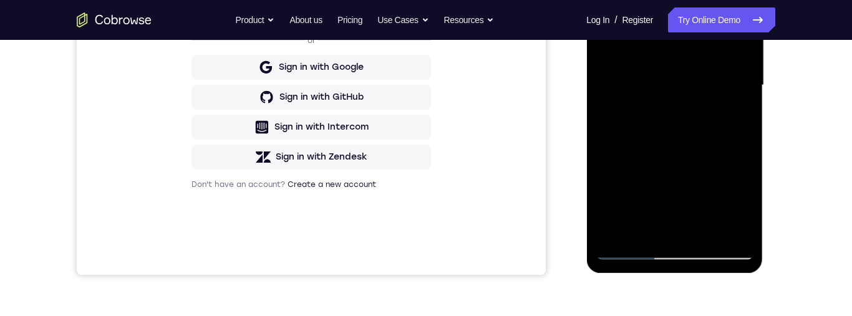
scroll to position [135, 0]
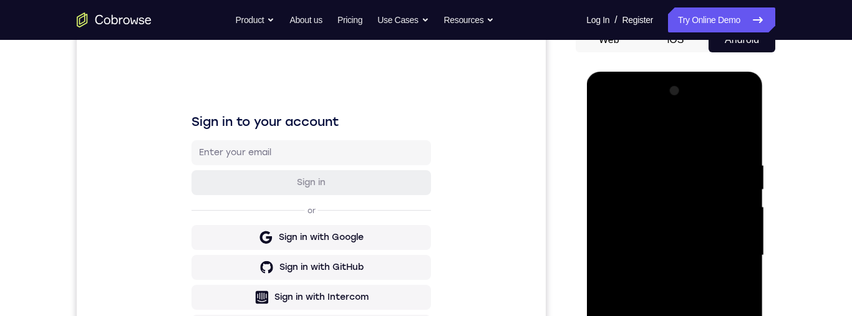
click at [615, 119] on div at bounding box center [674, 255] width 157 height 349
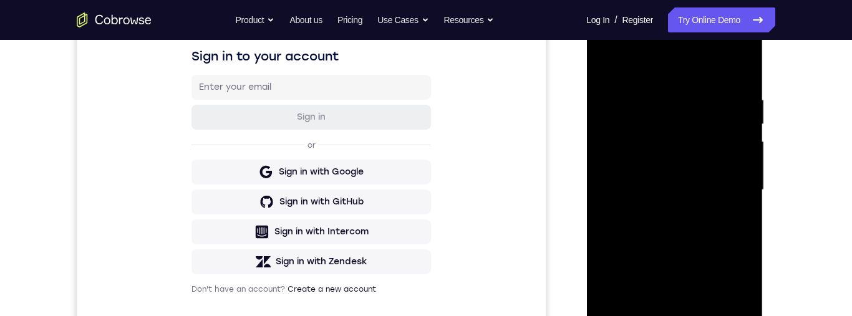
click at [640, 290] on div at bounding box center [674, 190] width 157 height 349
click at [675, 139] on div at bounding box center [674, 190] width 157 height 349
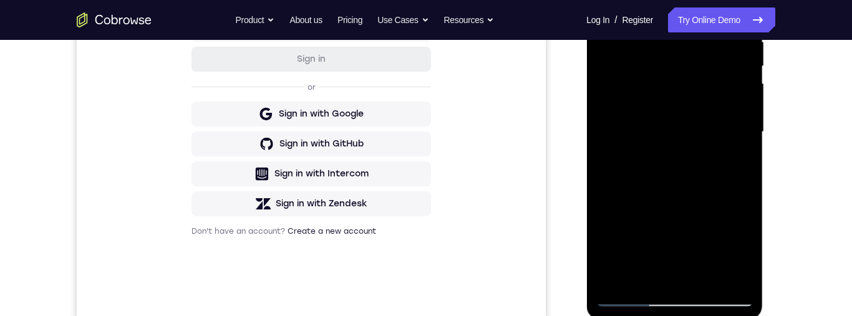
click at [689, 177] on div at bounding box center [674, 132] width 157 height 349
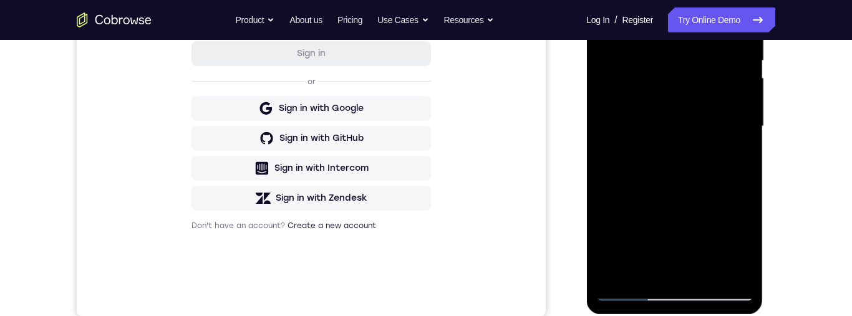
click at [684, 175] on div at bounding box center [674, 126] width 157 height 349
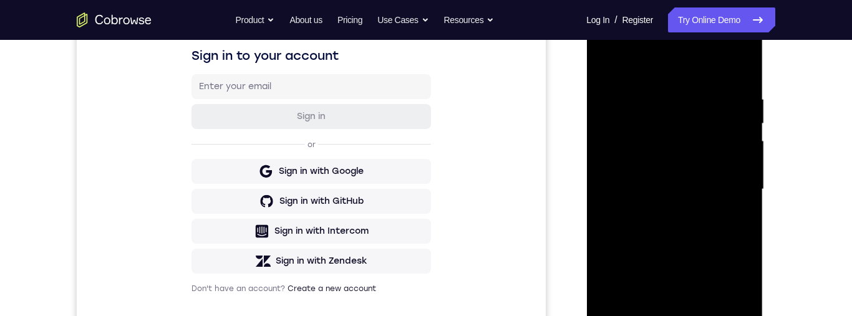
scroll to position [274, 0]
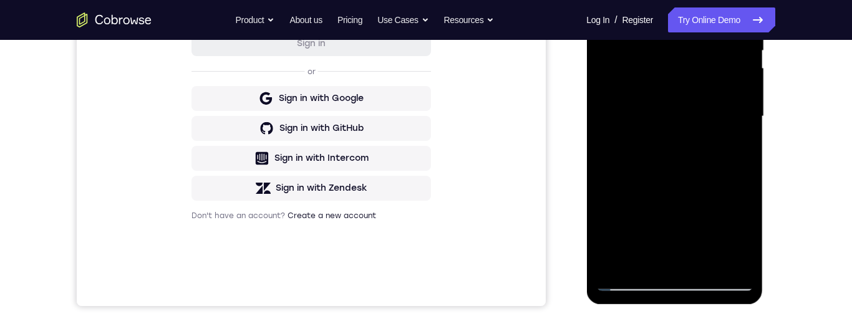
click at [678, 280] on div at bounding box center [674, 116] width 157 height 349
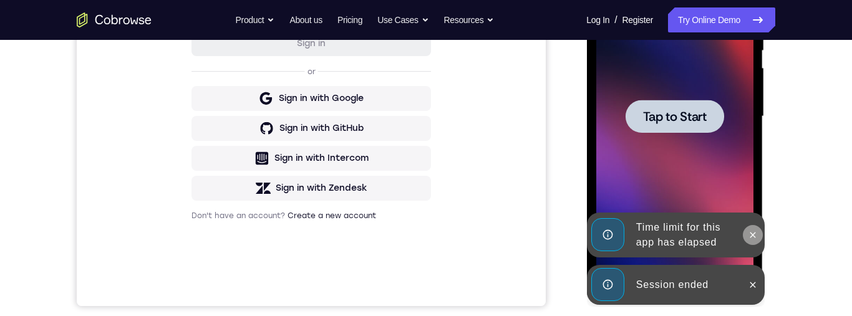
click at [757, 237] on icon at bounding box center [752, 235] width 10 height 10
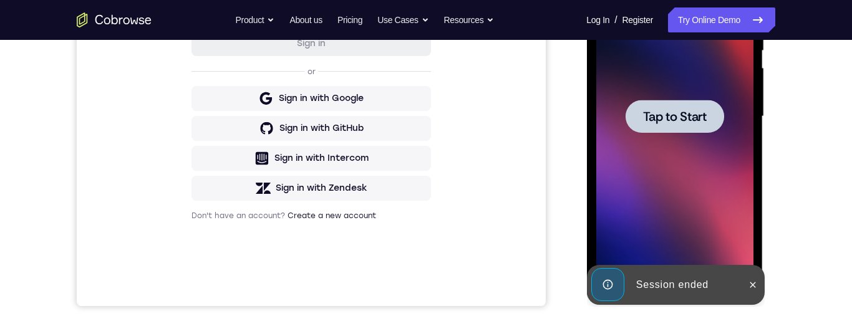
click at [761, 277] on div at bounding box center [752, 285] width 20 height 40
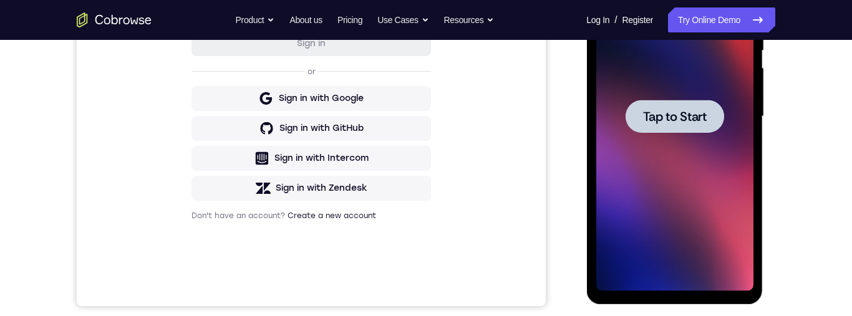
click at [683, 130] on div at bounding box center [674, 116] width 99 height 33
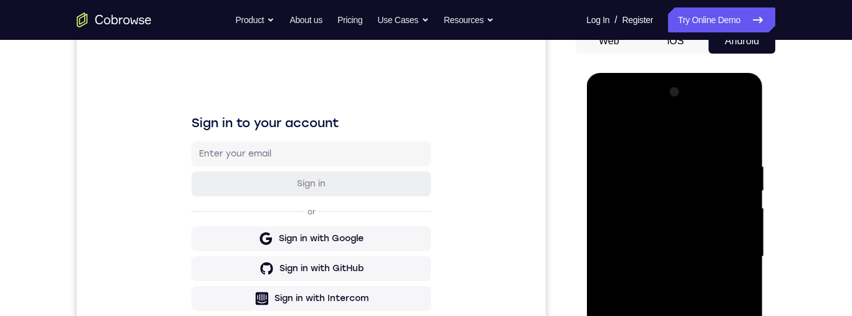
scroll to position [272, 0]
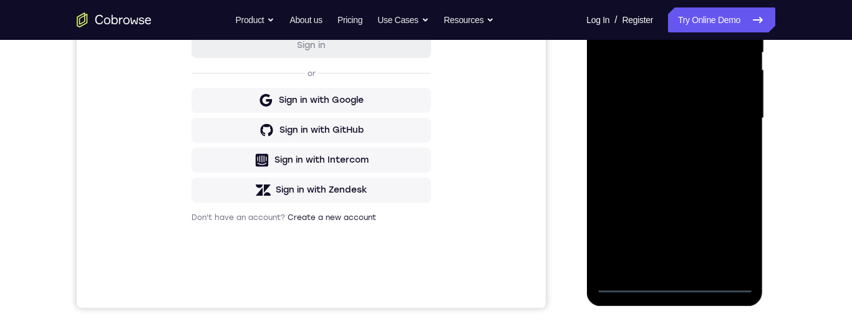
click at [684, 286] on div at bounding box center [674, 118] width 157 height 349
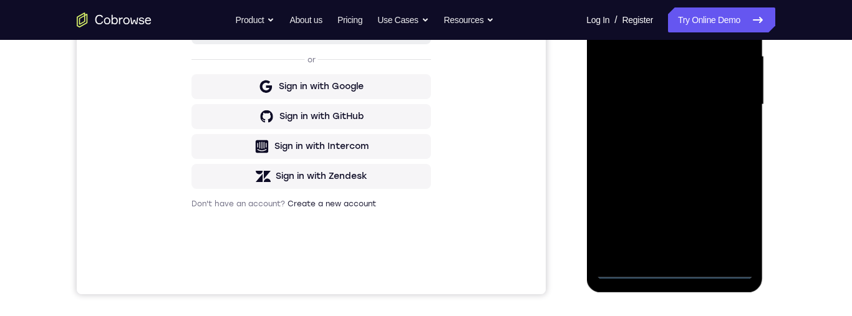
click at [724, 218] on div at bounding box center [674, 104] width 157 height 349
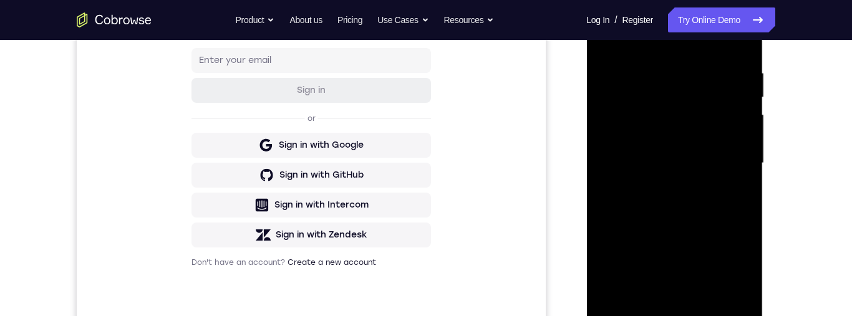
scroll to position [143, 0]
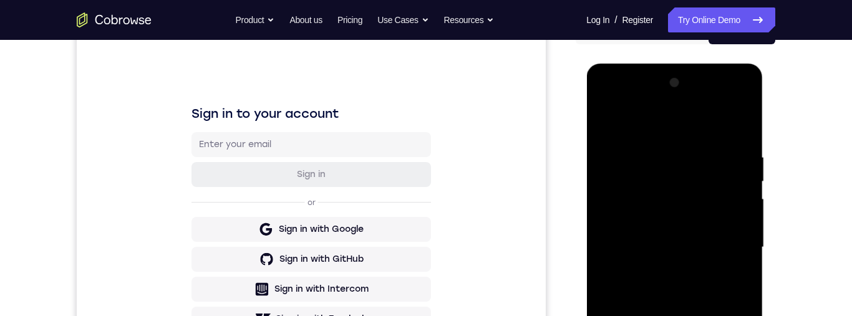
click at [615, 90] on div at bounding box center [674, 247] width 157 height 349
click at [610, 98] on div at bounding box center [674, 247] width 157 height 349
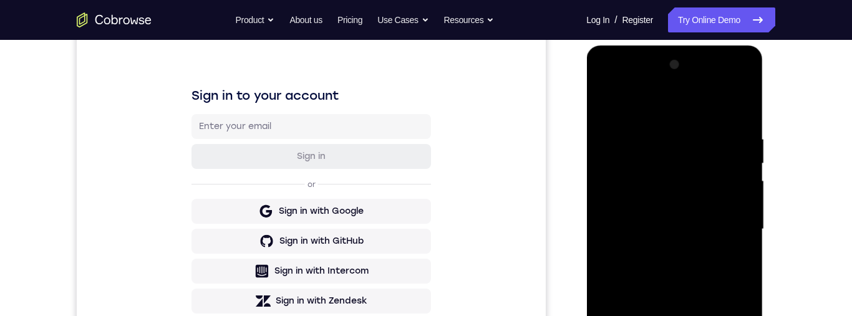
scroll to position [173, 0]
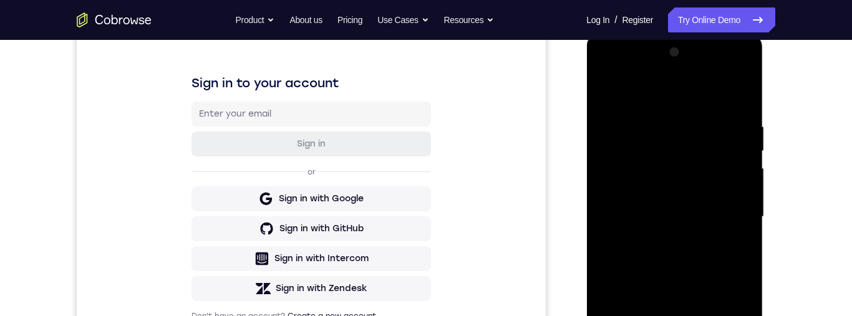
click at [738, 212] on div at bounding box center [674, 216] width 157 height 349
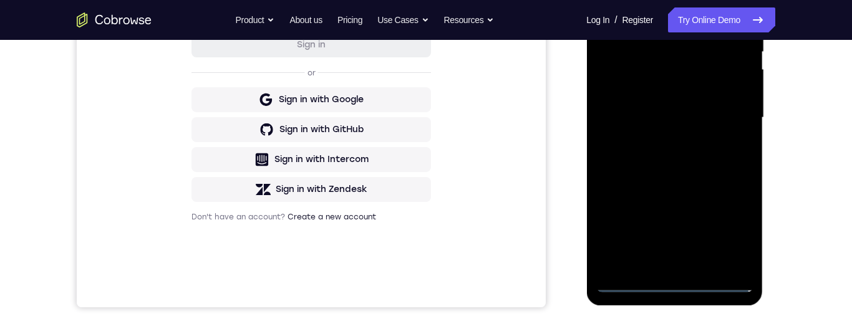
scroll to position [189, 0]
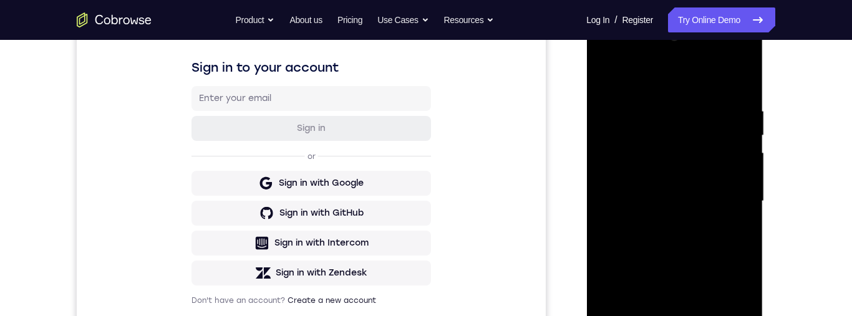
click at [666, 224] on div at bounding box center [674, 201] width 157 height 349
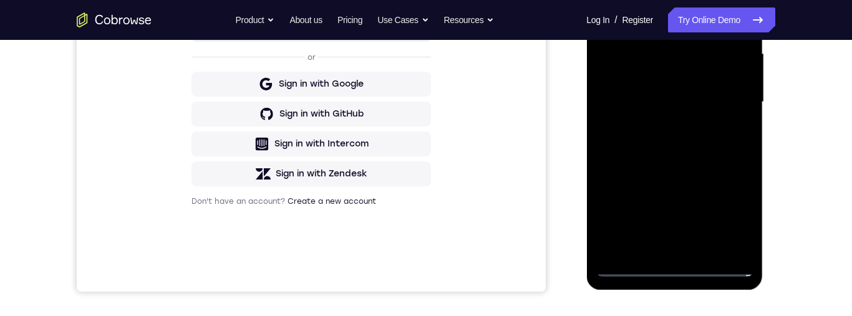
scroll to position [284, 0]
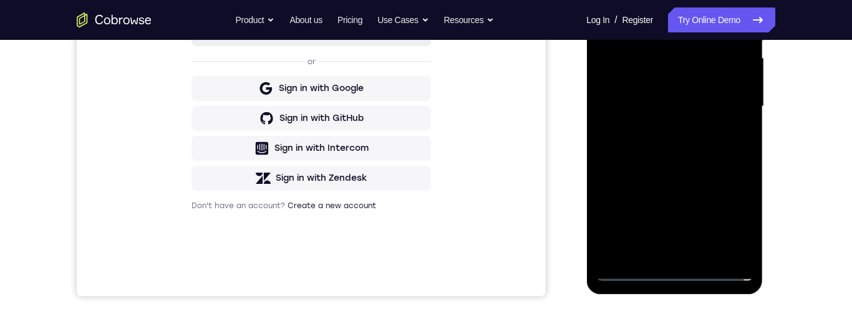
click at [685, 173] on div at bounding box center [674, 106] width 157 height 349
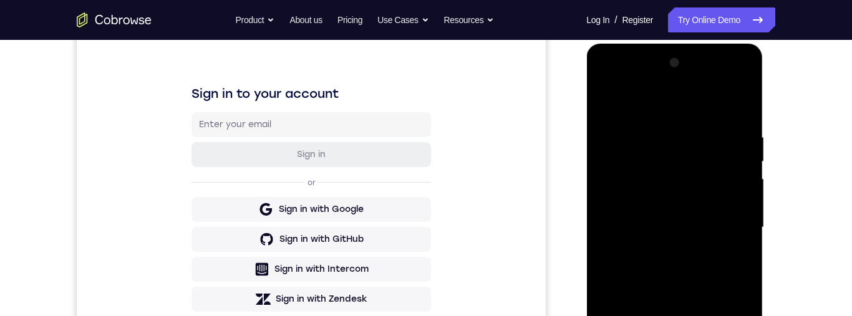
click at [682, 164] on div at bounding box center [674, 227] width 157 height 349
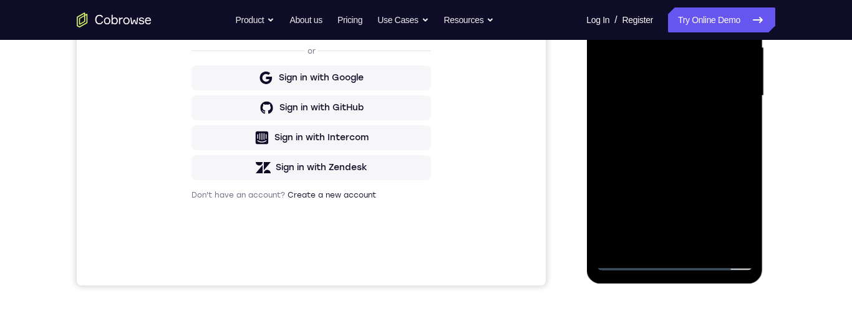
scroll to position [213, 0]
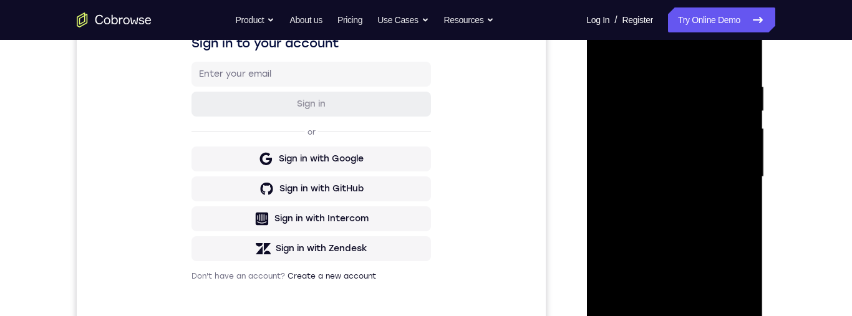
click at [691, 173] on div at bounding box center [674, 176] width 157 height 349
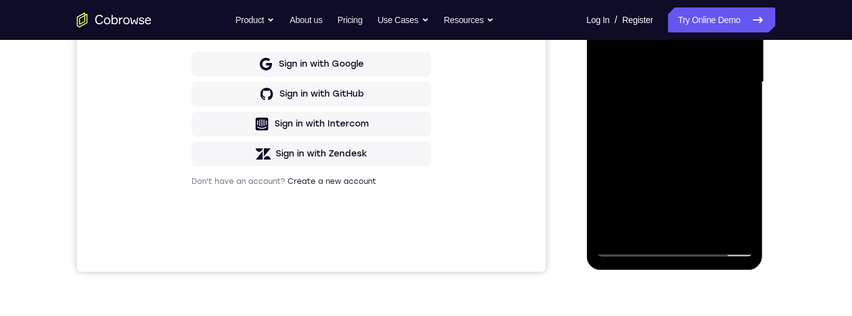
click at [676, 253] on div at bounding box center [674, 82] width 157 height 349
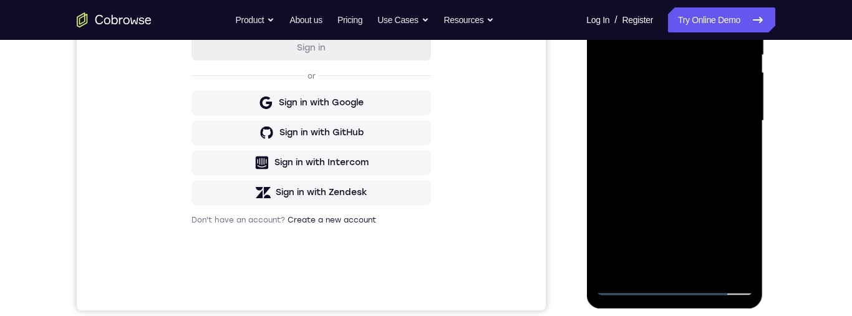
scroll to position [257, 0]
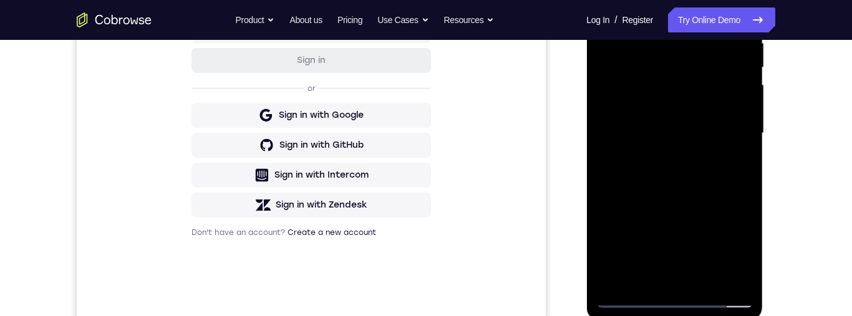
click at [664, 276] on div at bounding box center [674, 133] width 157 height 349
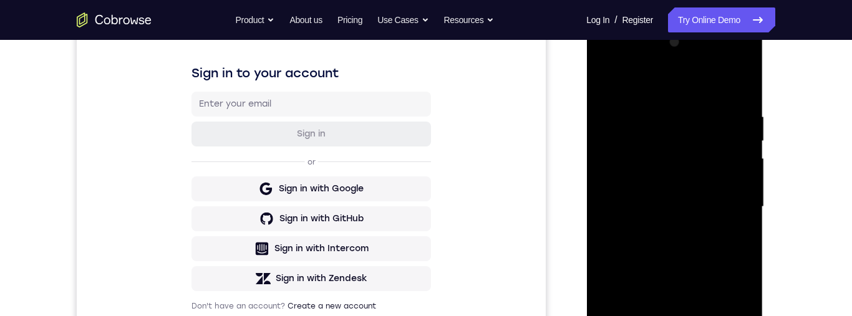
click at [622, 80] on div at bounding box center [674, 206] width 157 height 349
click at [626, 97] on div at bounding box center [674, 206] width 157 height 349
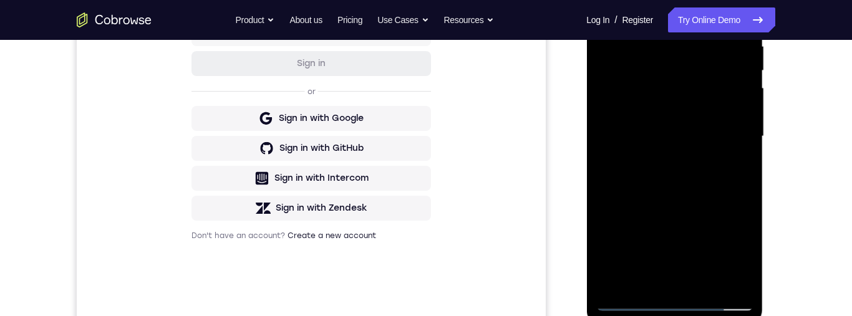
click at [695, 139] on div at bounding box center [674, 136] width 157 height 349
click at [683, 290] on div at bounding box center [674, 136] width 157 height 349
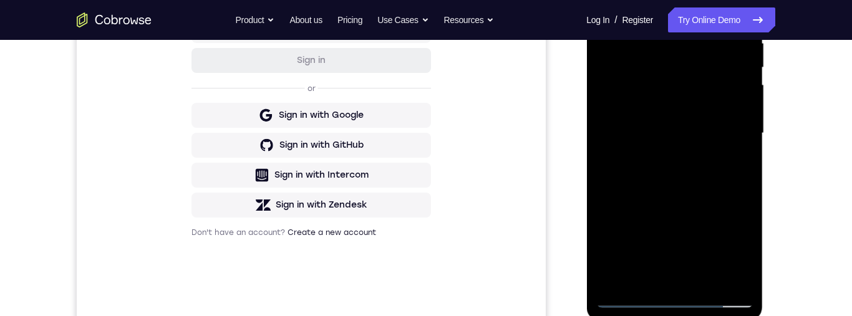
scroll to position [258, 0]
click at [679, 89] on div at bounding box center [674, 132] width 157 height 349
click at [688, 137] on div at bounding box center [674, 132] width 157 height 349
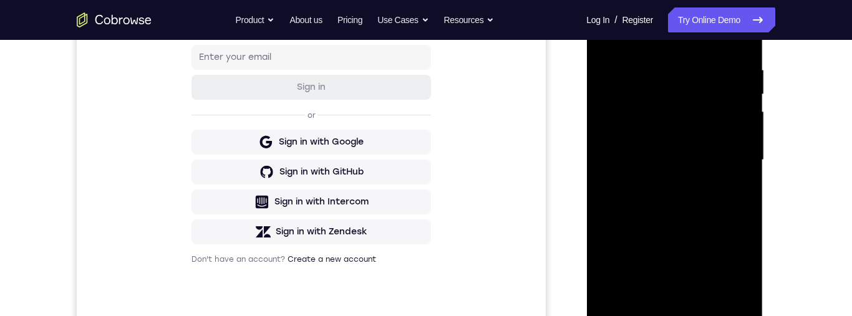
scroll to position [226, 0]
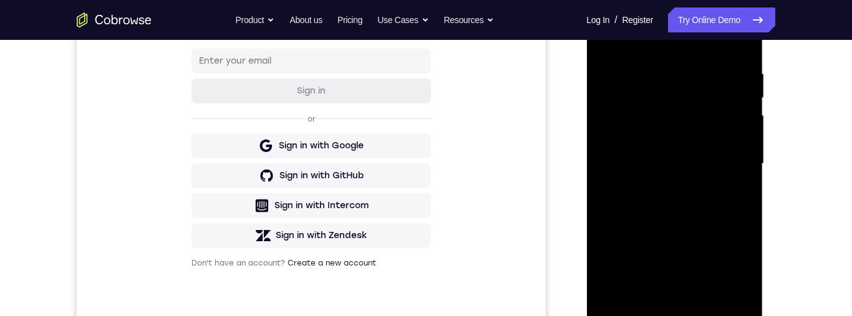
click at [726, 196] on div at bounding box center [674, 163] width 157 height 349
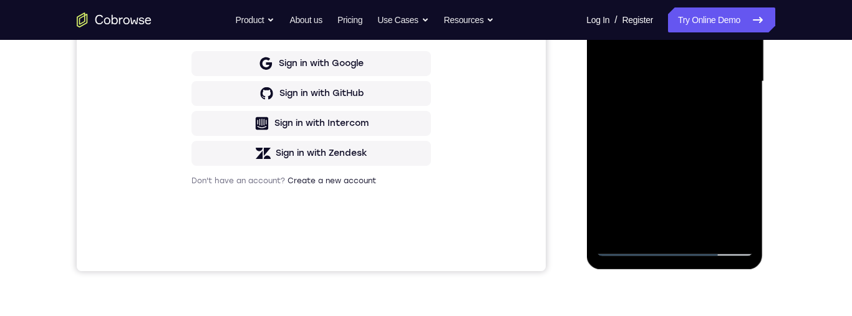
scroll to position [248, 0]
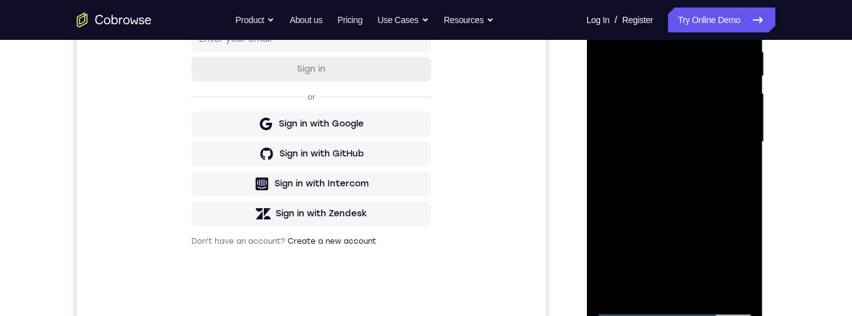
click at [735, 283] on div at bounding box center [674, 142] width 157 height 349
click at [726, 285] on div at bounding box center [674, 142] width 157 height 349
click at [734, 290] on div at bounding box center [674, 142] width 157 height 349
click at [729, 289] on div at bounding box center [674, 142] width 157 height 349
click at [732, 286] on div at bounding box center [674, 142] width 157 height 349
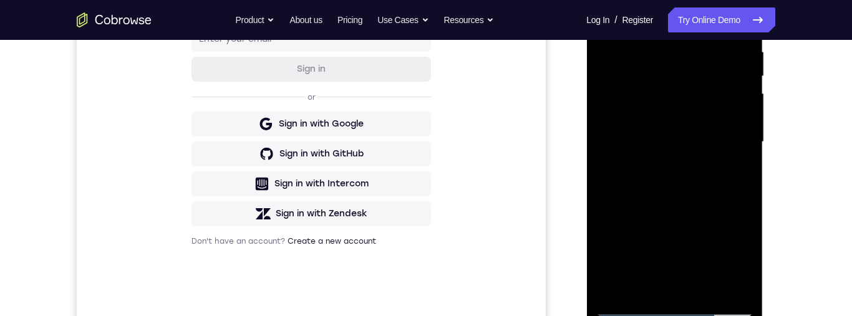
click at [728, 283] on div at bounding box center [674, 142] width 157 height 349
click at [654, 87] on div at bounding box center [674, 142] width 157 height 349
click at [720, 176] on div at bounding box center [674, 142] width 157 height 349
click at [720, 172] on div at bounding box center [674, 142] width 157 height 349
click at [727, 166] on div at bounding box center [674, 142] width 157 height 349
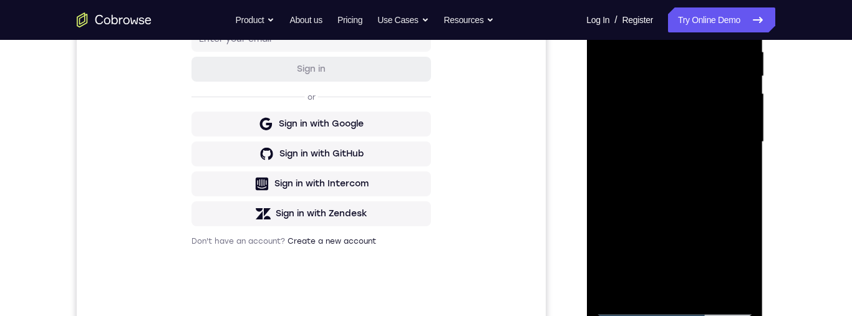
click at [732, 284] on div at bounding box center [674, 142] width 157 height 349
click at [734, 285] on div at bounding box center [674, 142] width 157 height 349
click at [683, 85] on div at bounding box center [674, 142] width 157 height 349
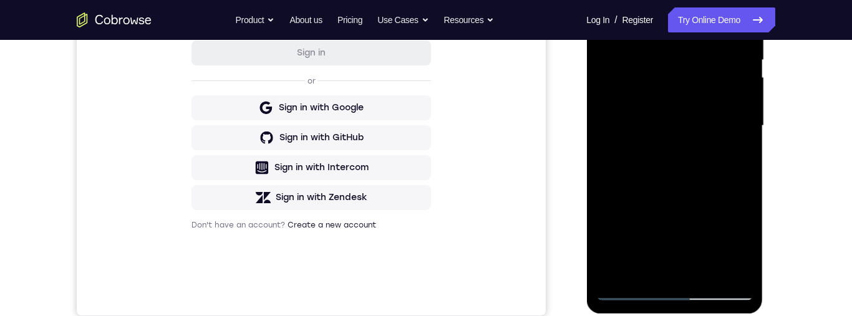
scroll to position [266, 0]
click at [734, 263] on div at bounding box center [674, 124] width 157 height 349
click at [733, 262] on div at bounding box center [674, 124] width 157 height 349
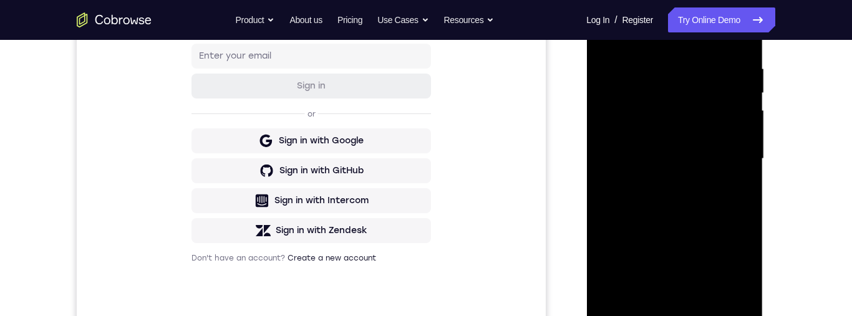
scroll to position [220, 0]
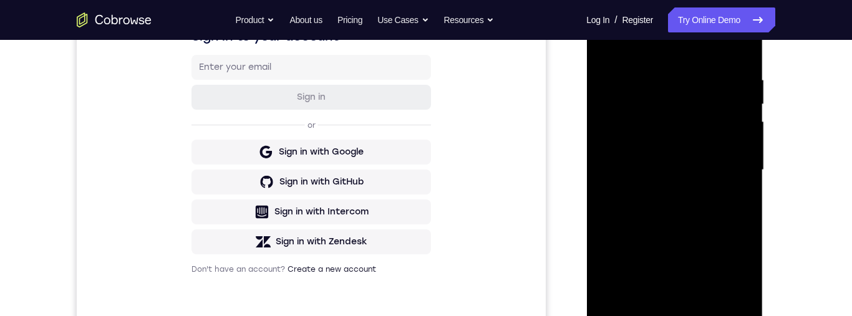
click at [733, 316] on div at bounding box center [674, 170] width 157 height 349
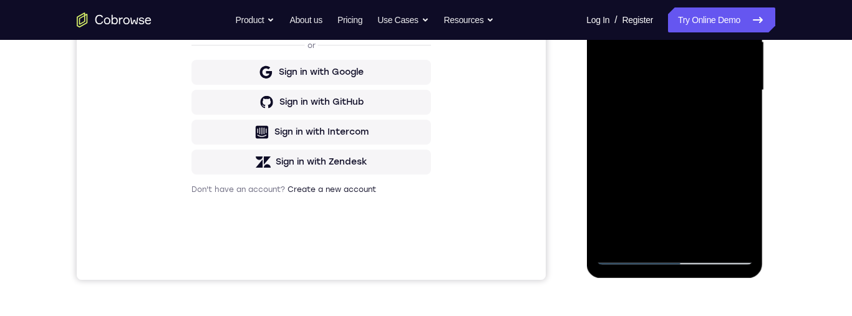
scroll to position [301, 0]
click at [738, 231] on div at bounding box center [674, 89] width 157 height 349
click at [720, 236] on div at bounding box center [674, 89] width 157 height 349
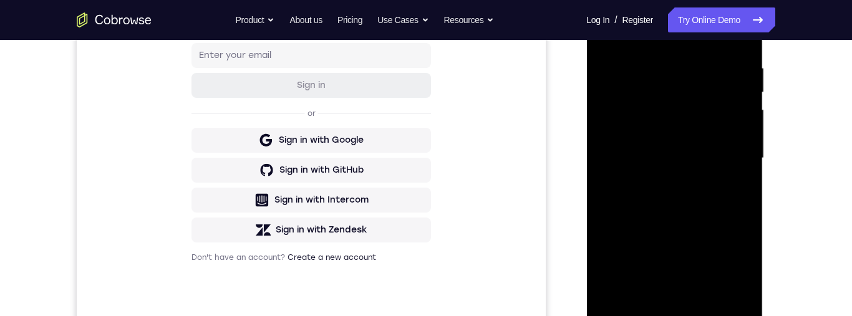
scroll to position [182, 0]
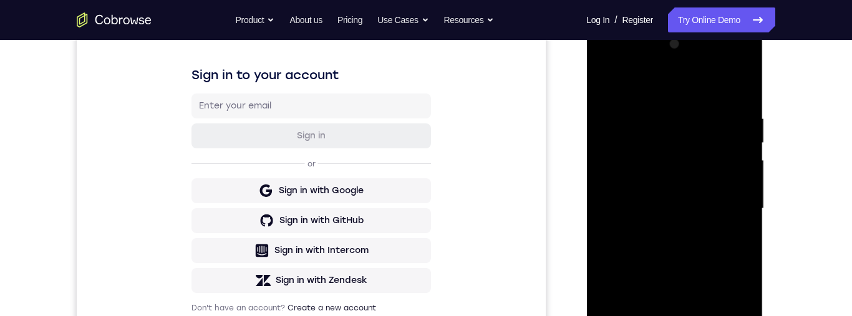
click at [739, 203] on div at bounding box center [674, 208] width 157 height 349
click at [668, 127] on div at bounding box center [674, 208] width 157 height 349
click at [681, 134] on div at bounding box center [674, 208] width 157 height 349
click at [681, 218] on div at bounding box center [674, 208] width 157 height 349
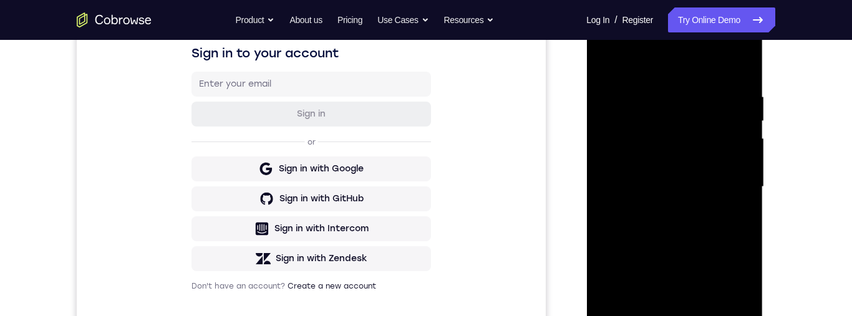
scroll to position [204, 0]
click at [683, 263] on div at bounding box center [674, 186] width 157 height 349
click at [696, 237] on div at bounding box center [674, 186] width 157 height 349
click at [681, 208] on div at bounding box center [674, 186] width 157 height 349
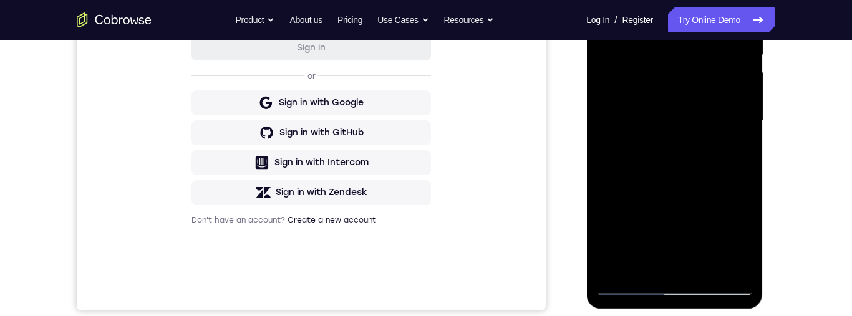
scroll to position [276, 0]
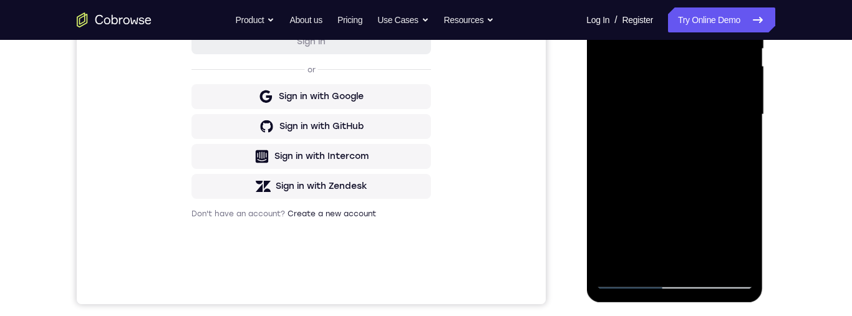
click at [712, 262] on div at bounding box center [674, 114] width 157 height 349
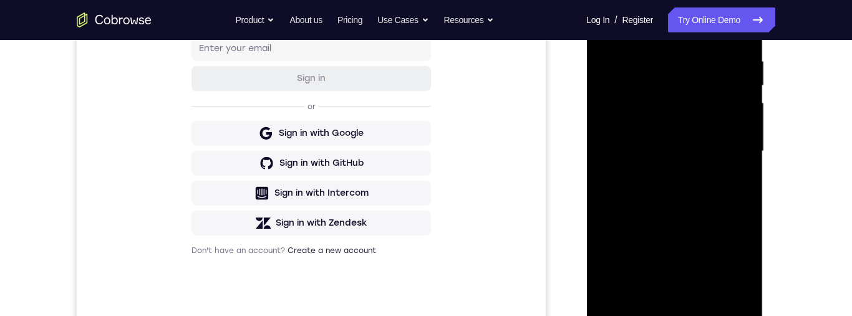
click at [689, 221] on div at bounding box center [674, 151] width 157 height 349
click at [696, 188] on div at bounding box center [674, 152] width 157 height 349
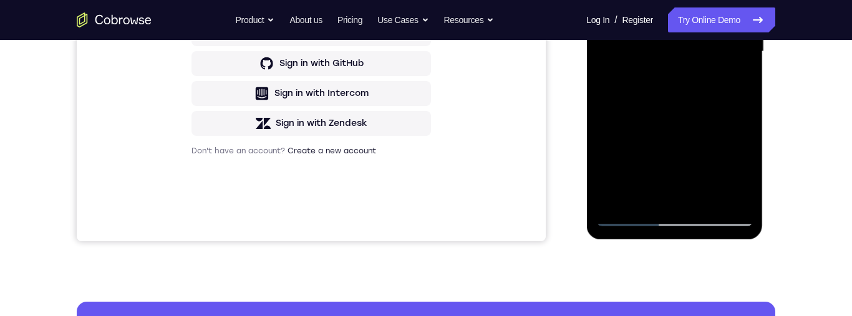
scroll to position [353, 0]
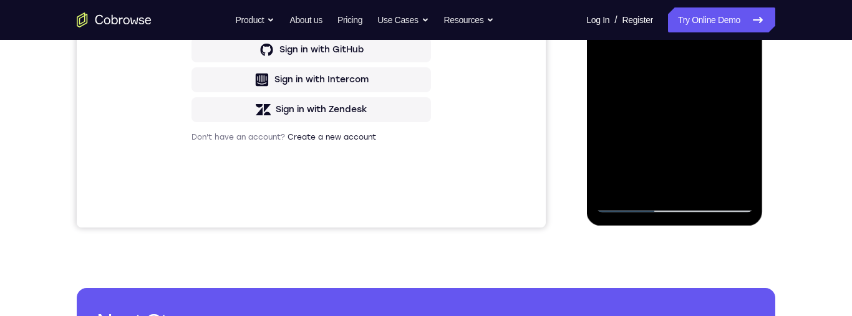
click at [639, 175] on div at bounding box center [674, 37] width 157 height 349
click at [744, 165] on div at bounding box center [674, 37] width 157 height 349
click at [744, 160] on div at bounding box center [674, 37] width 157 height 349
click at [742, 163] on div at bounding box center [674, 37] width 157 height 349
click at [735, 67] on div at bounding box center [674, 37] width 157 height 349
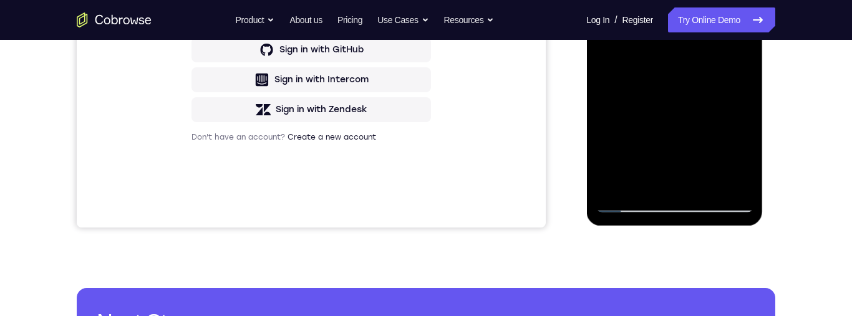
scroll to position [329, 0]
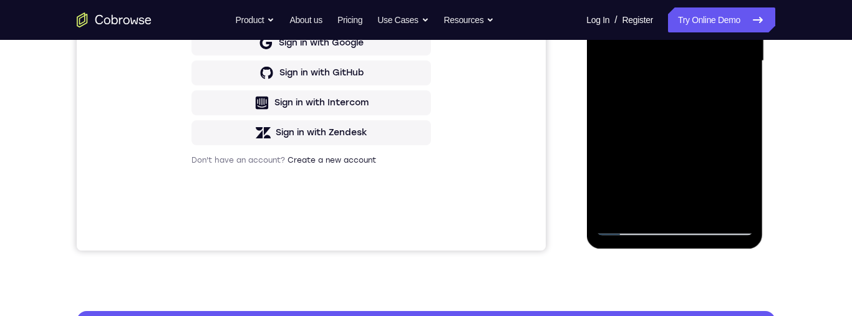
click at [657, 90] on div at bounding box center [674, 60] width 157 height 349
click at [742, 181] on div at bounding box center [674, 60] width 157 height 349
click at [669, 95] on div at bounding box center [674, 60] width 157 height 349
click at [732, 93] on div at bounding box center [674, 60] width 157 height 349
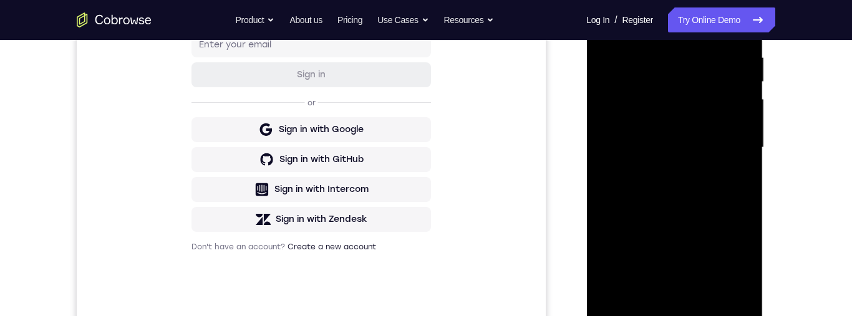
scroll to position [168, 0]
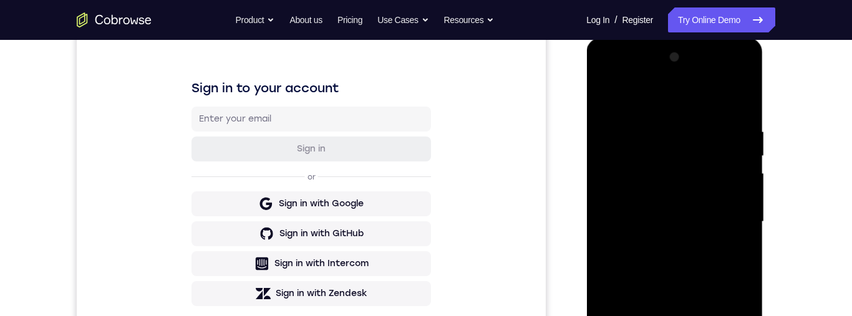
click at [607, 102] on div at bounding box center [674, 221] width 157 height 349
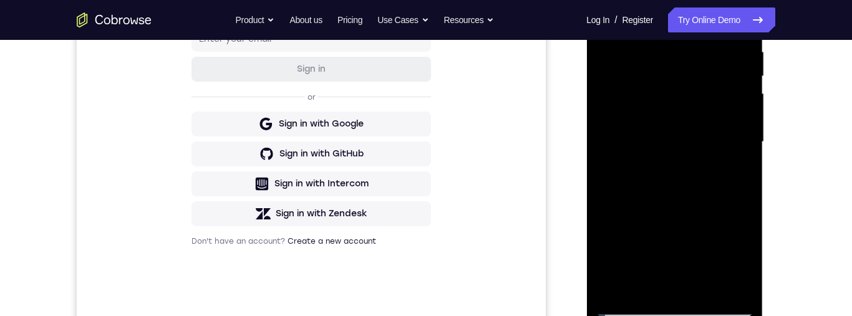
click at [674, 261] on div at bounding box center [674, 142] width 157 height 349
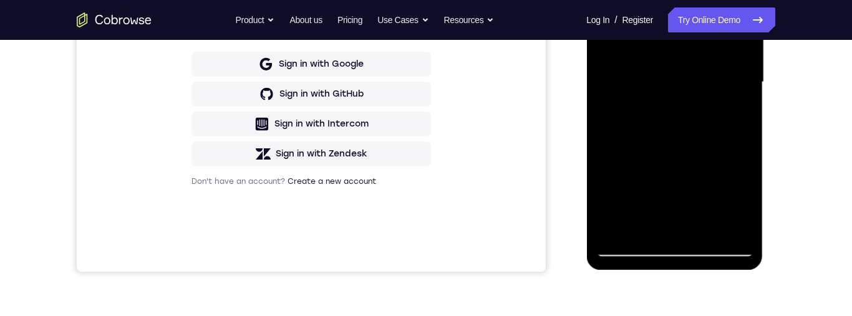
click at [734, 119] on div at bounding box center [674, 82] width 157 height 349
click at [737, 221] on div at bounding box center [674, 82] width 157 height 349
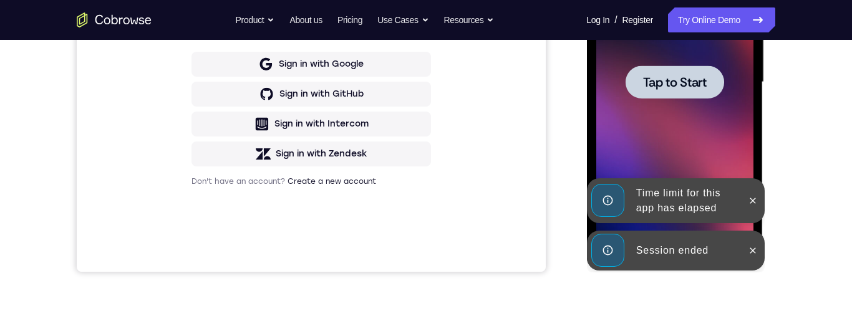
scroll to position [281, 0]
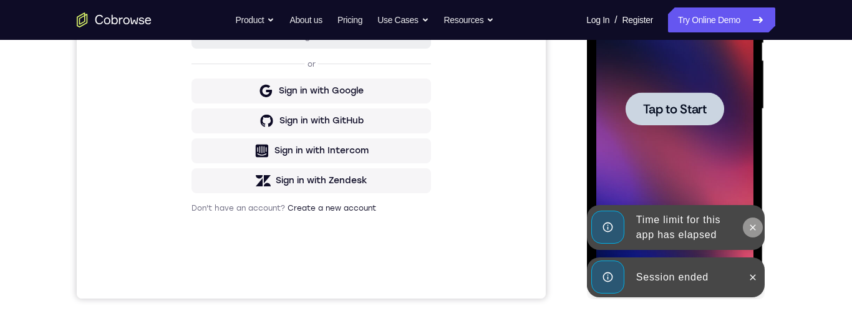
click at [752, 227] on icon at bounding box center [753, 228] width 6 height 6
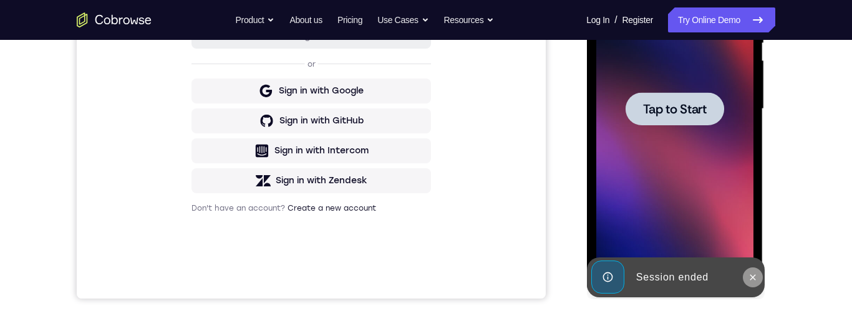
click at [749, 276] on icon at bounding box center [752, 278] width 10 height 10
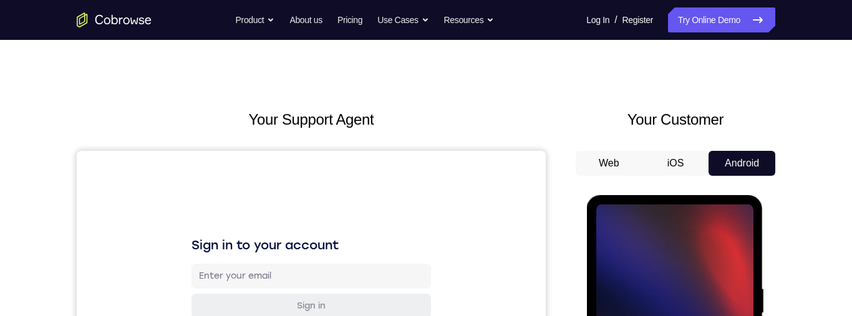
scroll to position [0, 0]
